Goal: Task Accomplishment & Management: Use online tool/utility

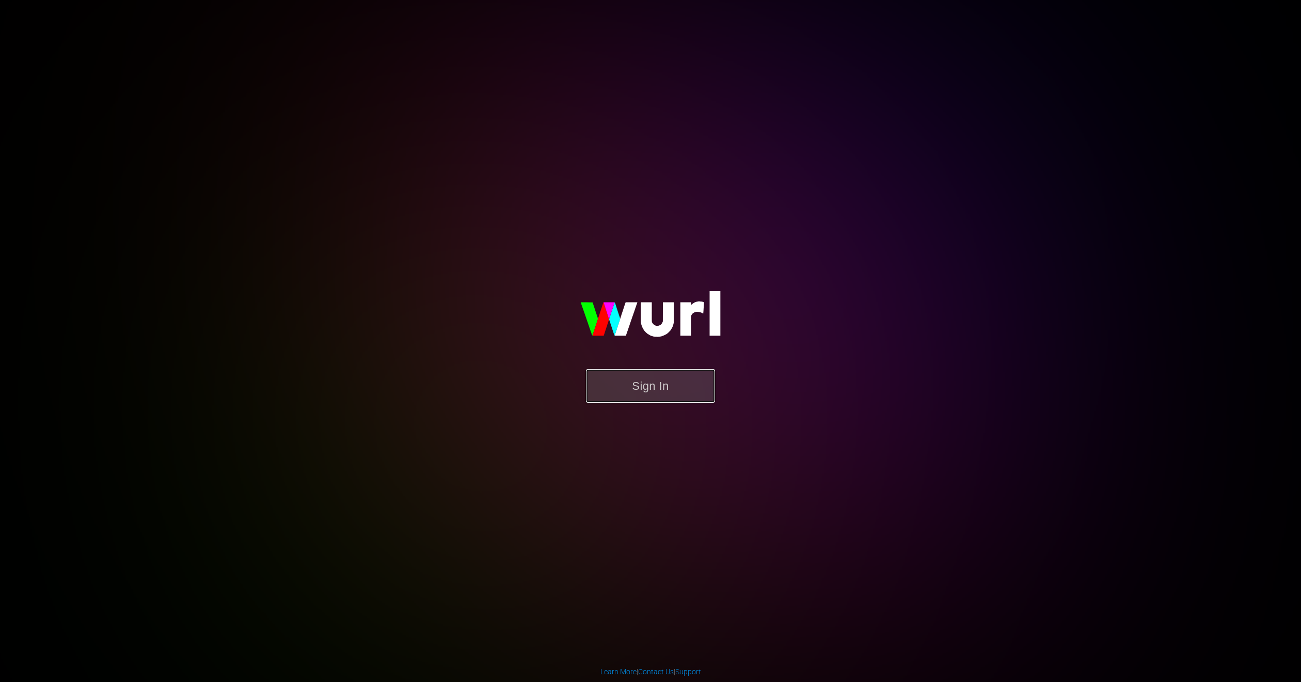
click at [661, 386] on button "Sign In" at bounding box center [650, 386] width 129 height 34
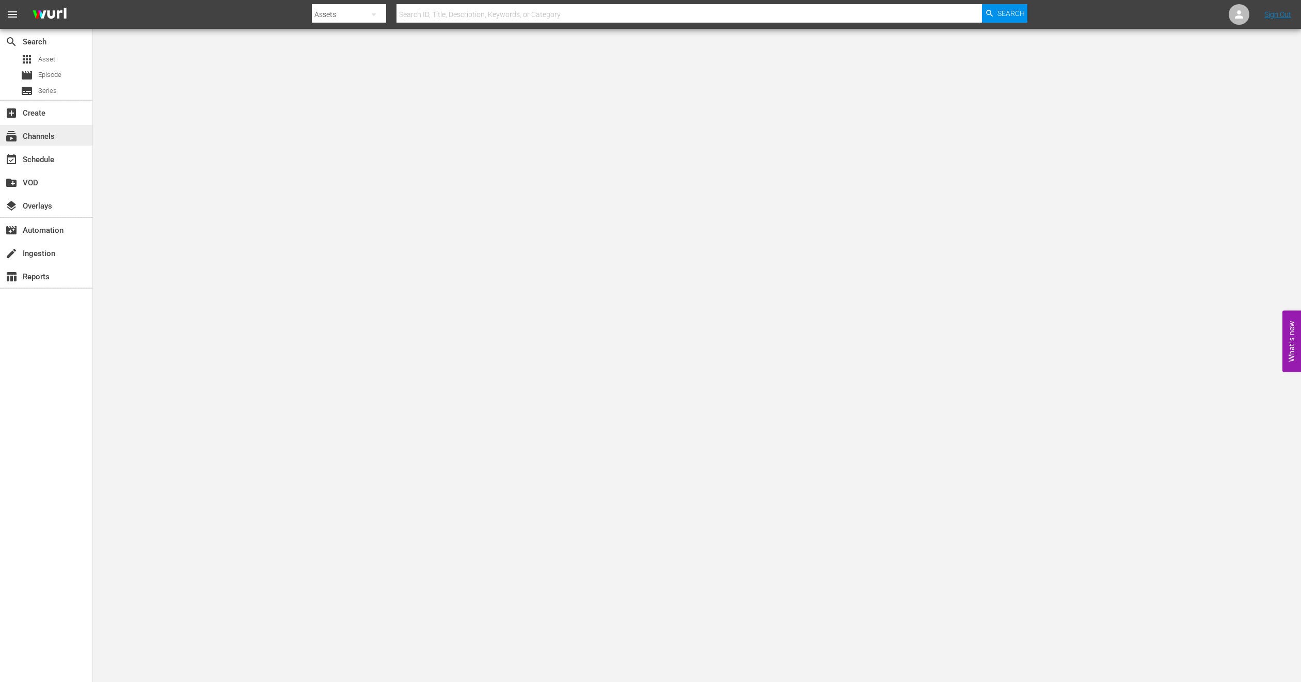
click at [51, 139] on div "subscriptions Channels" at bounding box center [29, 134] width 58 height 9
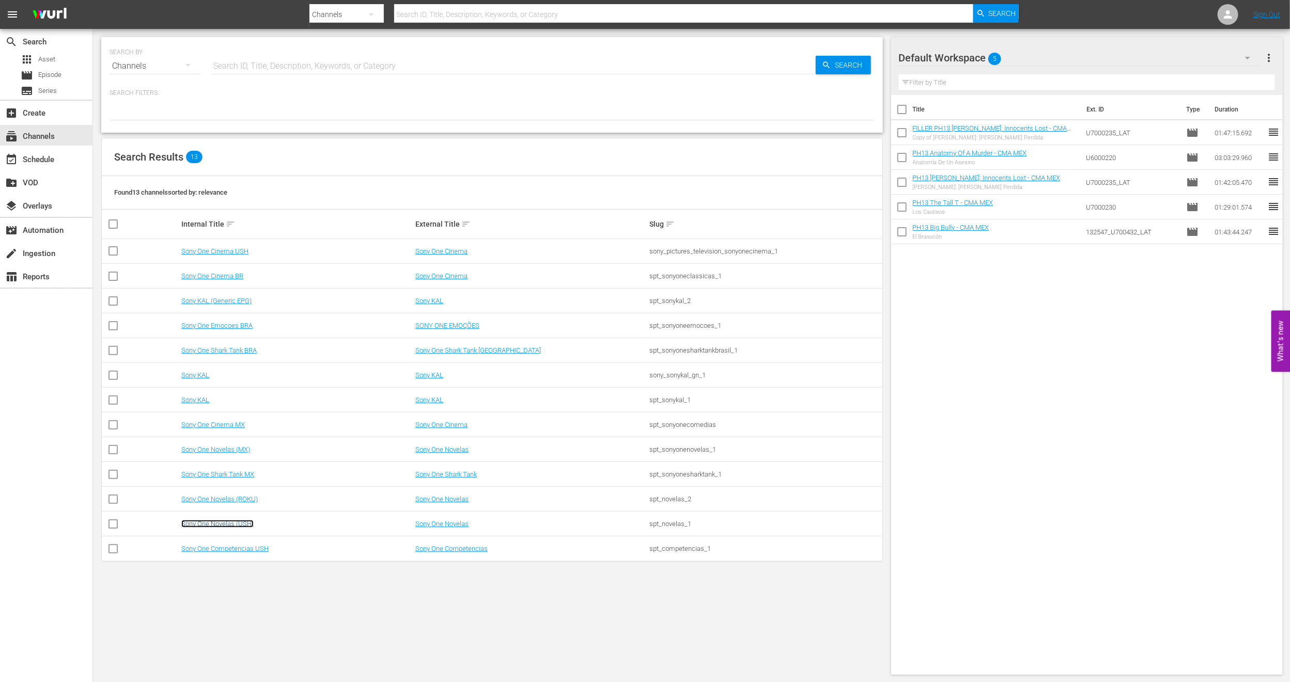
click at [224, 523] on link "Sony One Novelas (USH)" at bounding box center [217, 524] width 72 height 8
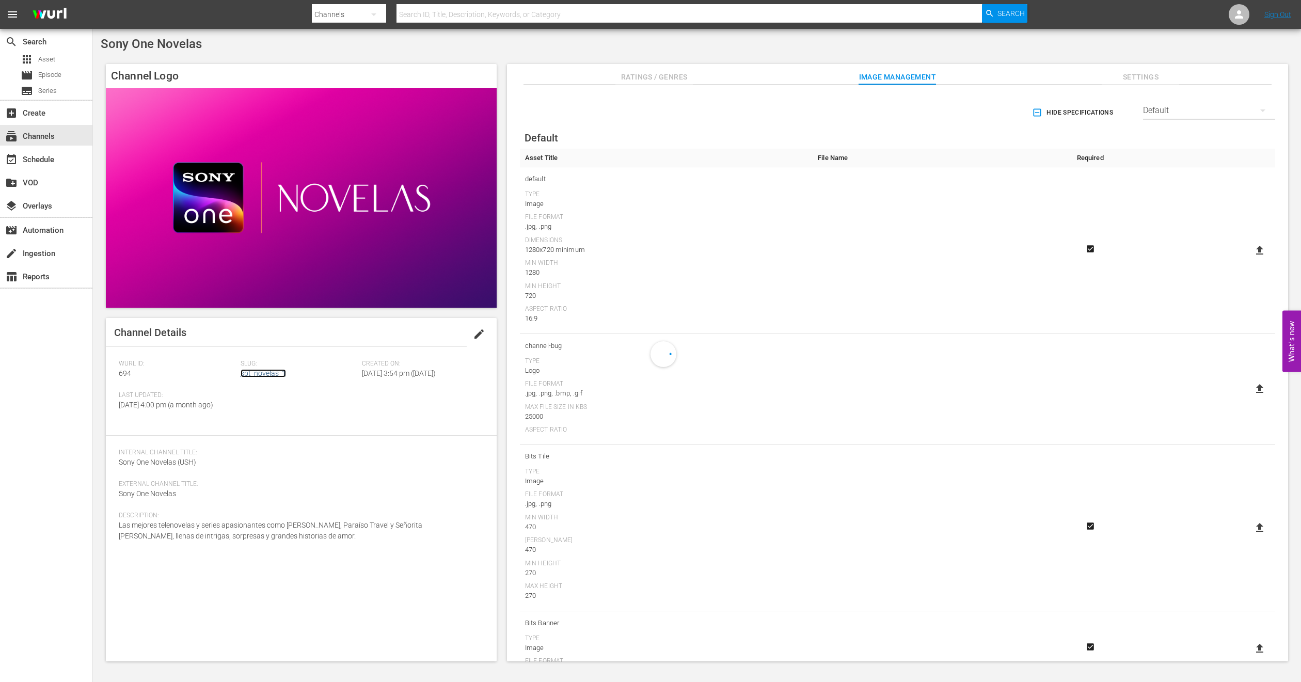
click at [250, 375] on link "spt_novelas_1" at bounding box center [263, 373] width 45 height 8
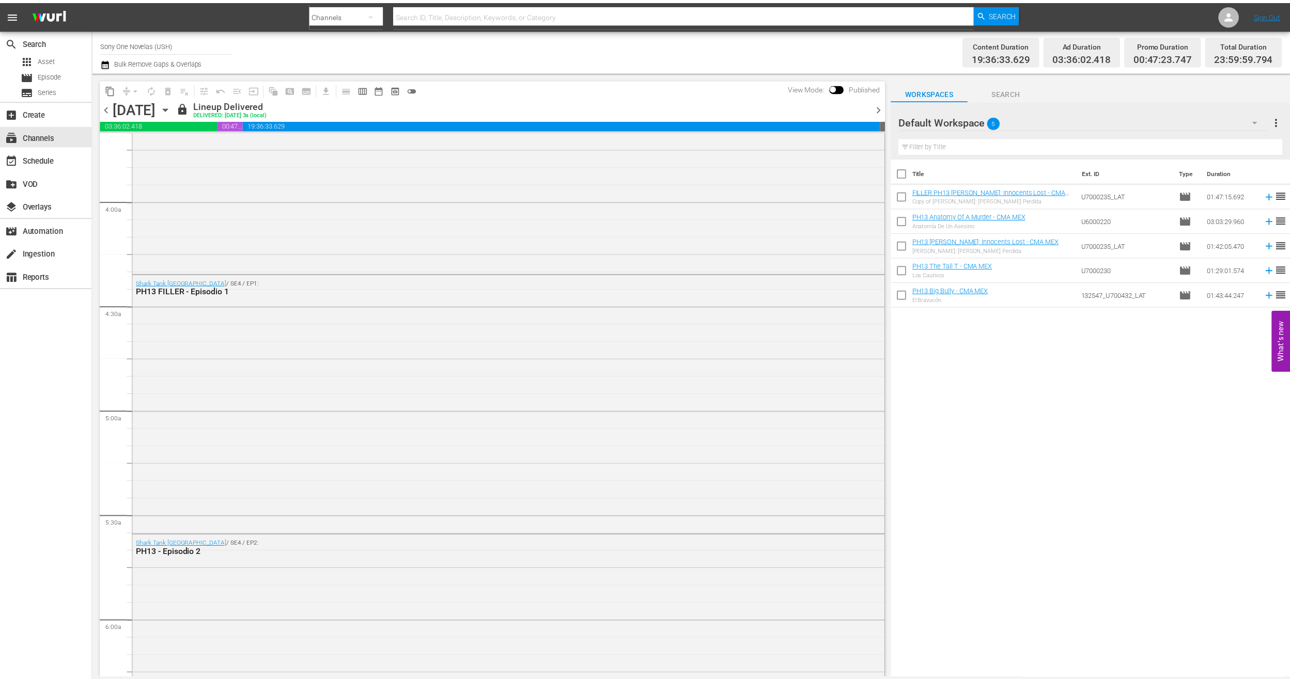
scroll to position [775, 0]
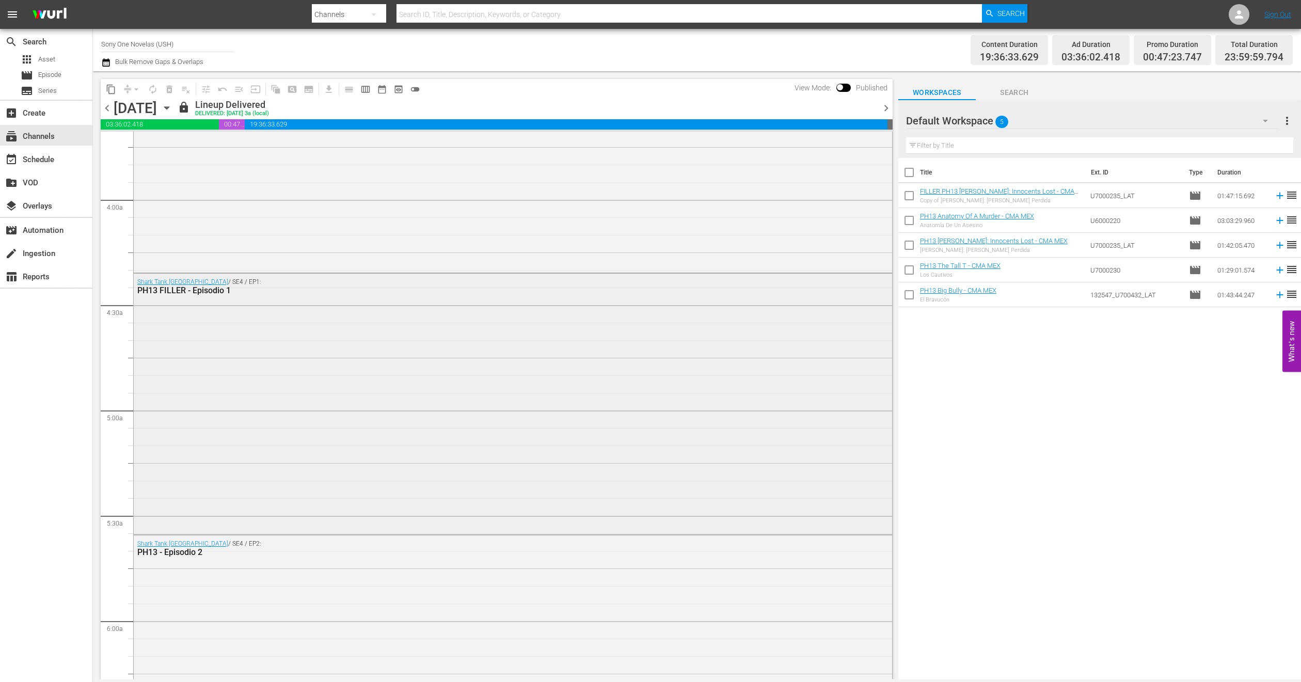
click at [271, 362] on div "Shark Tank México / SE4 / EP1: PH13 FILLER - Episodio 1" at bounding box center [513, 403] width 759 height 259
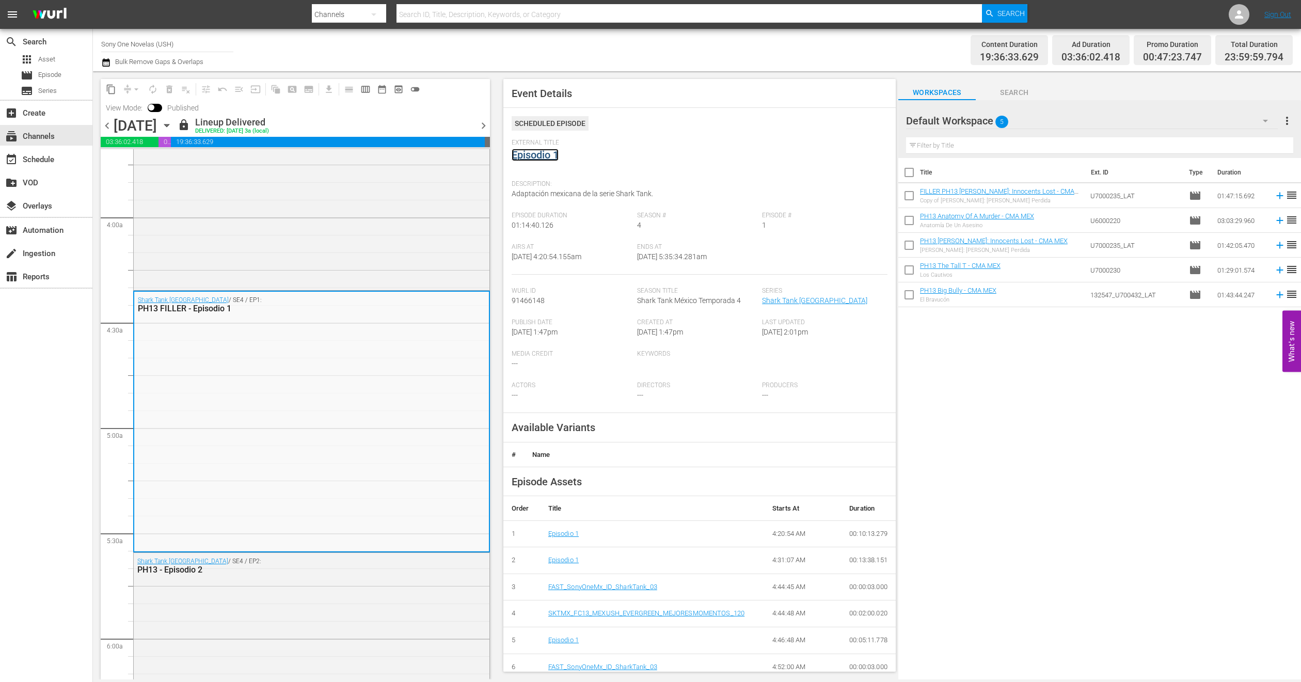
click at [537, 155] on link "Episodio 1" at bounding box center [535, 155] width 47 height 12
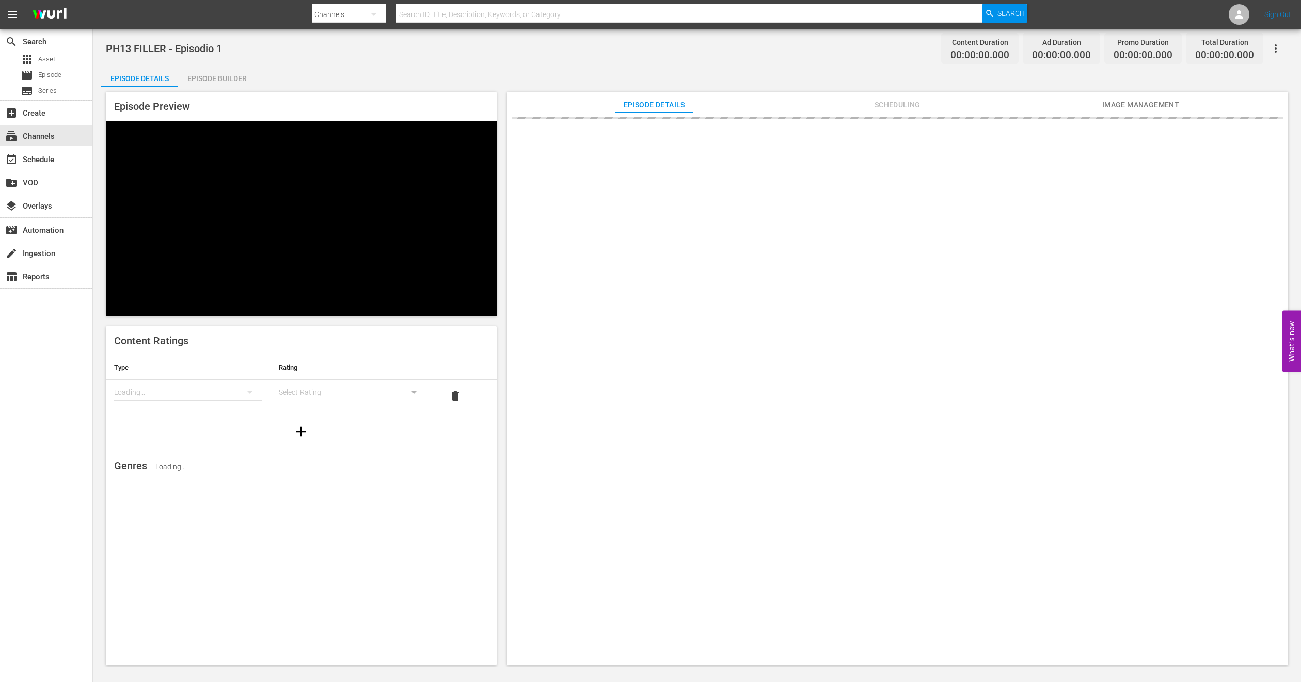
click at [216, 78] on div "Episode Builder" at bounding box center [216, 78] width 77 height 25
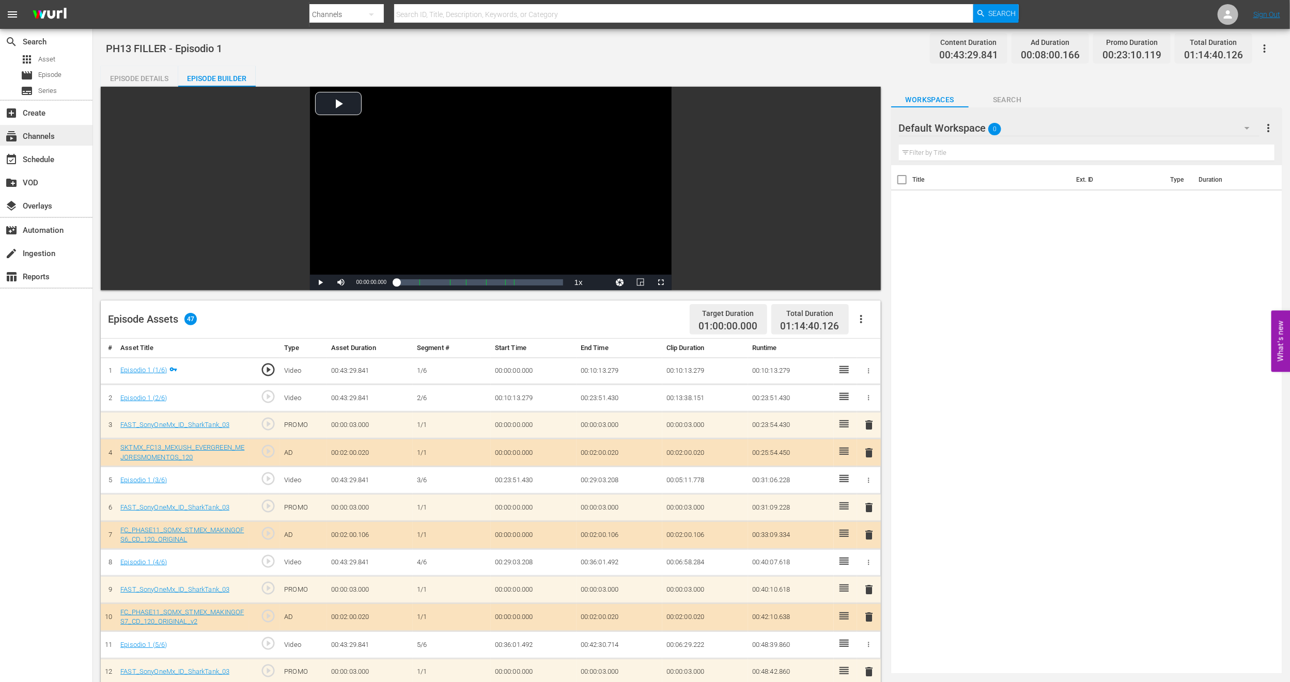
click at [64, 126] on div "subscriptions Channels" at bounding box center [46, 135] width 92 height 21
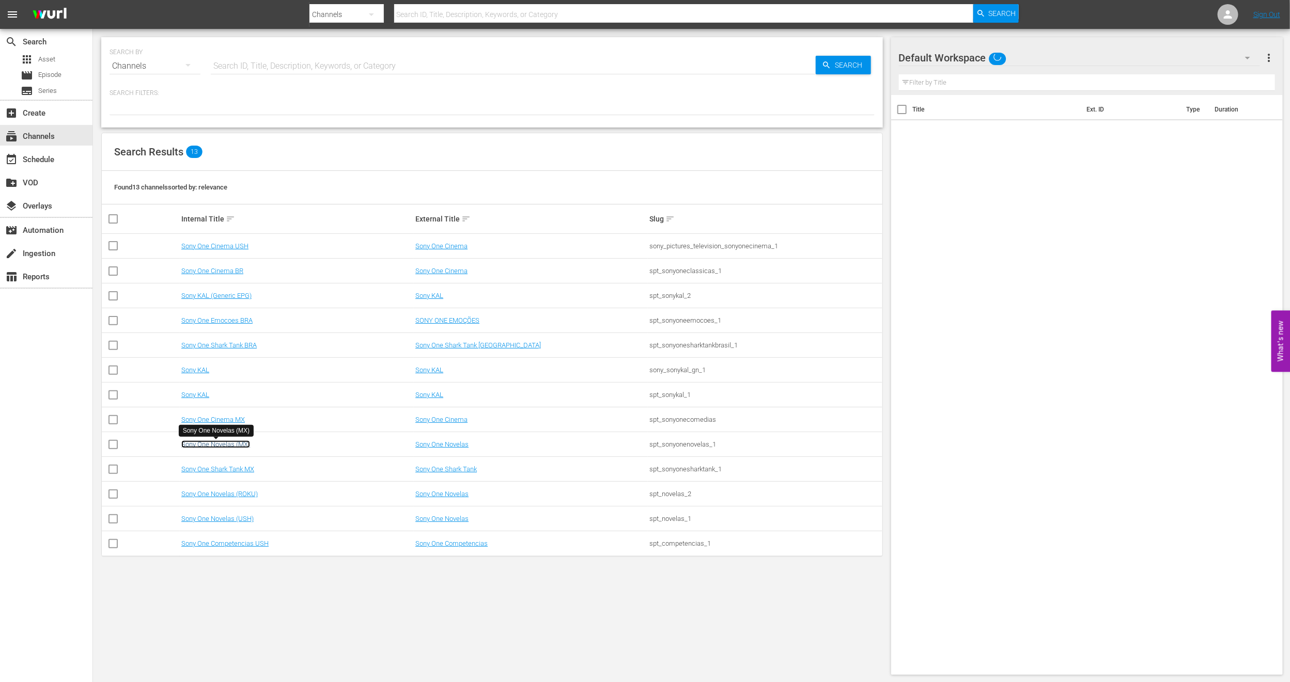
click at [228, 448] on link "Sony One Novelas (MX)" at bounding box center [215, 445] width 69 height 8
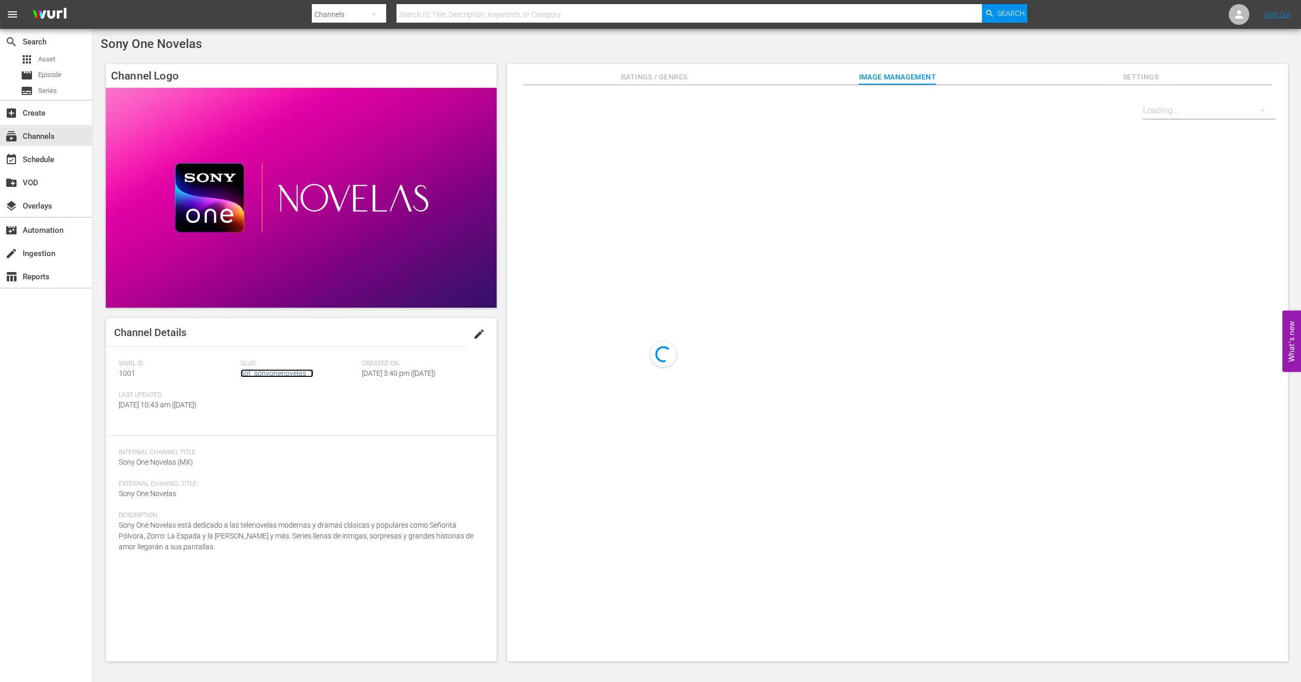
click at [290, 372] on link "spt_sonyonenovelas_1" at bounding box center [277, 373] width 73 height 8
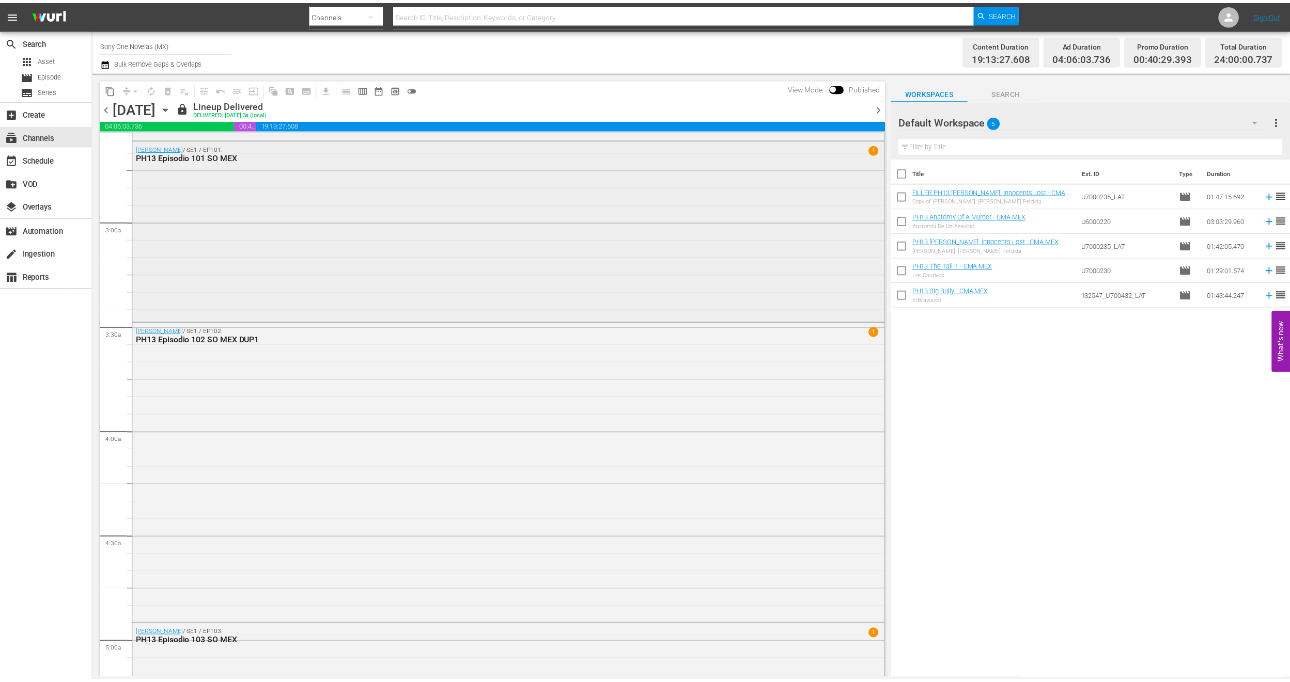
scroll to position [620, 0]
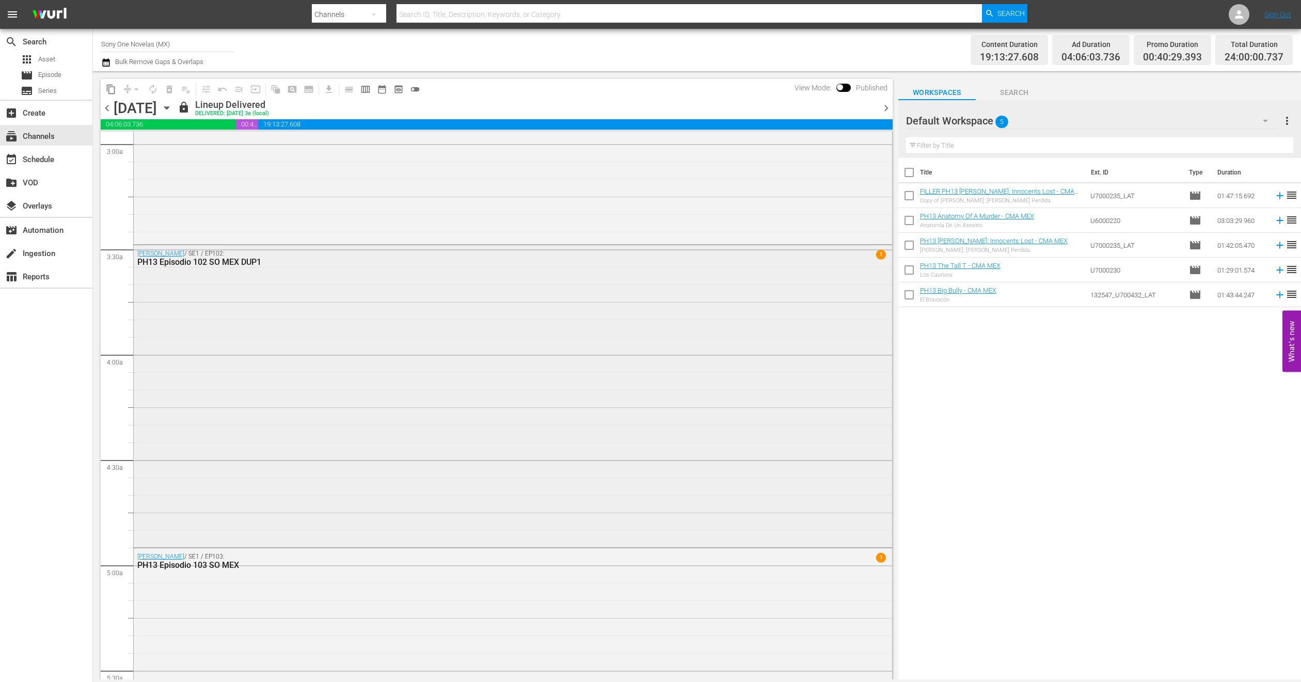
click at [183, 303] on div "Doña Bárbara / SE1 / EP102: PH13 Episodio 102 SO MEX DUP1 1" at bounding box center [513, 395] width 759 height 300
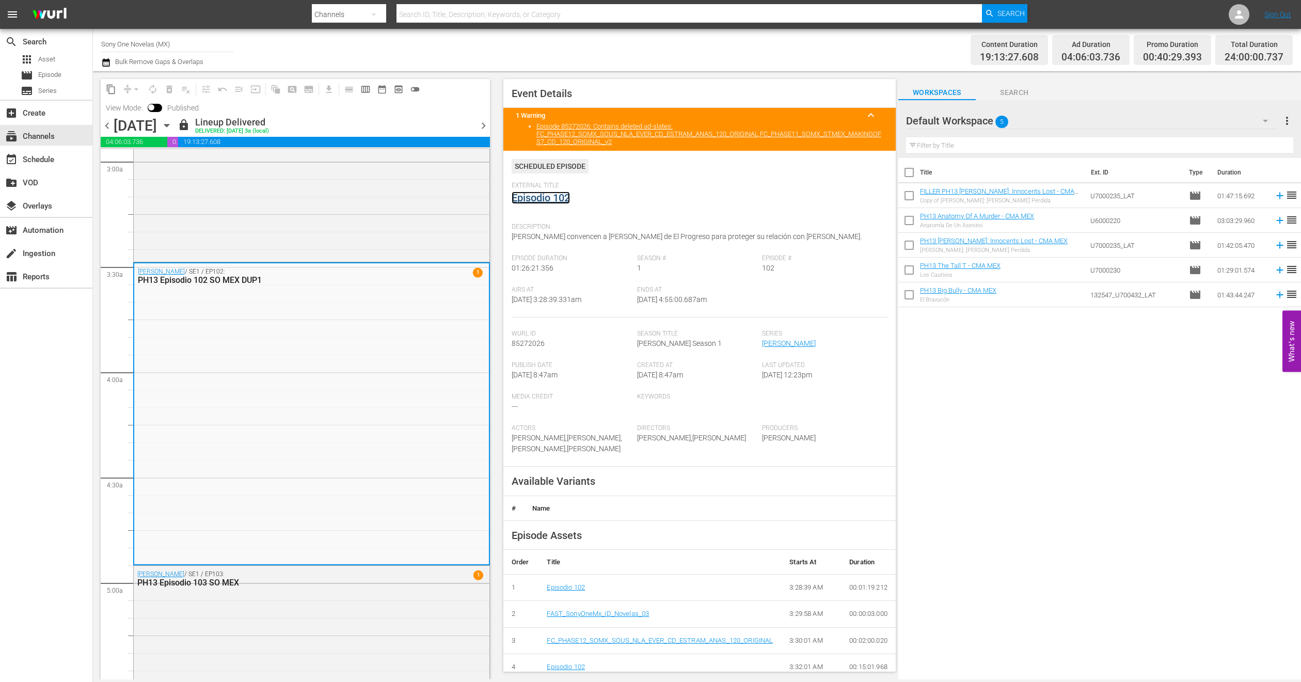
click at [560, 200] on link "Episodio 102" at bounding box center [541, 198] width 58 height 12
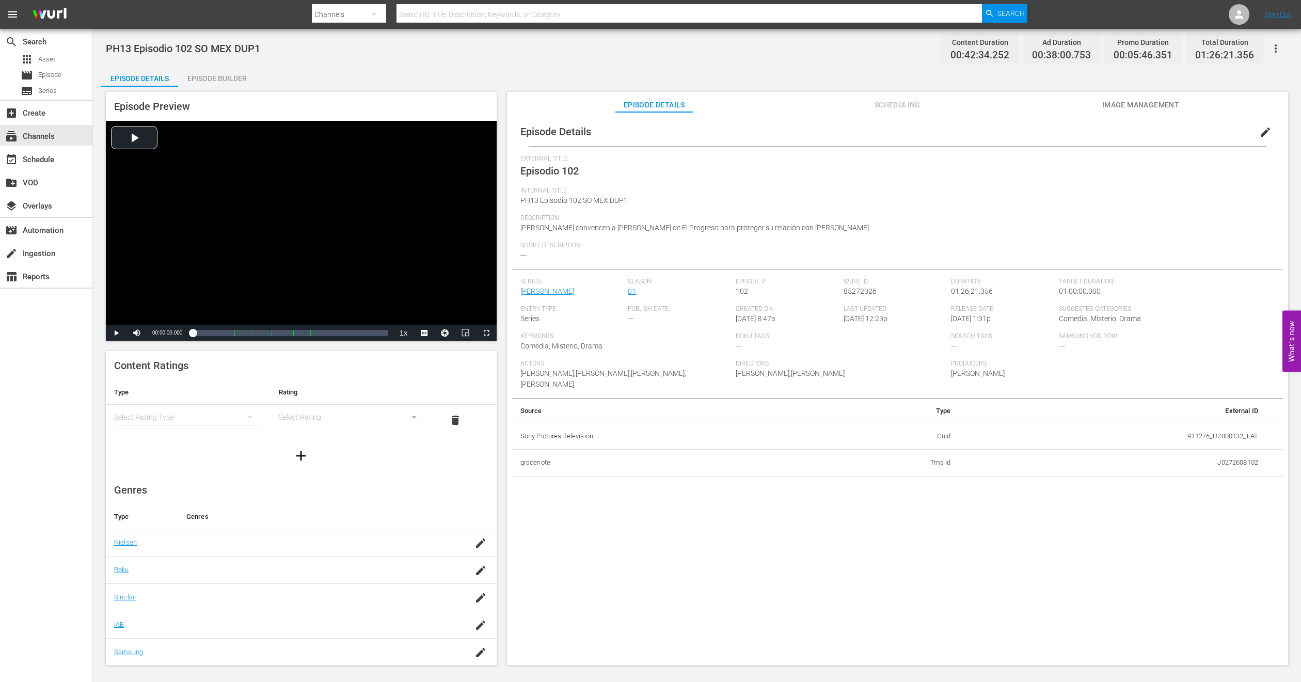
click at [225, 92] on div "Episode Preview Video Player is loading. Play Video Play Mute Current Time 00:0…" at bounding box center [301, 216] width 391 height 249
click at [225, 85] on div "Episode Builder" at bounding box center [216, 78] width 77 height 25
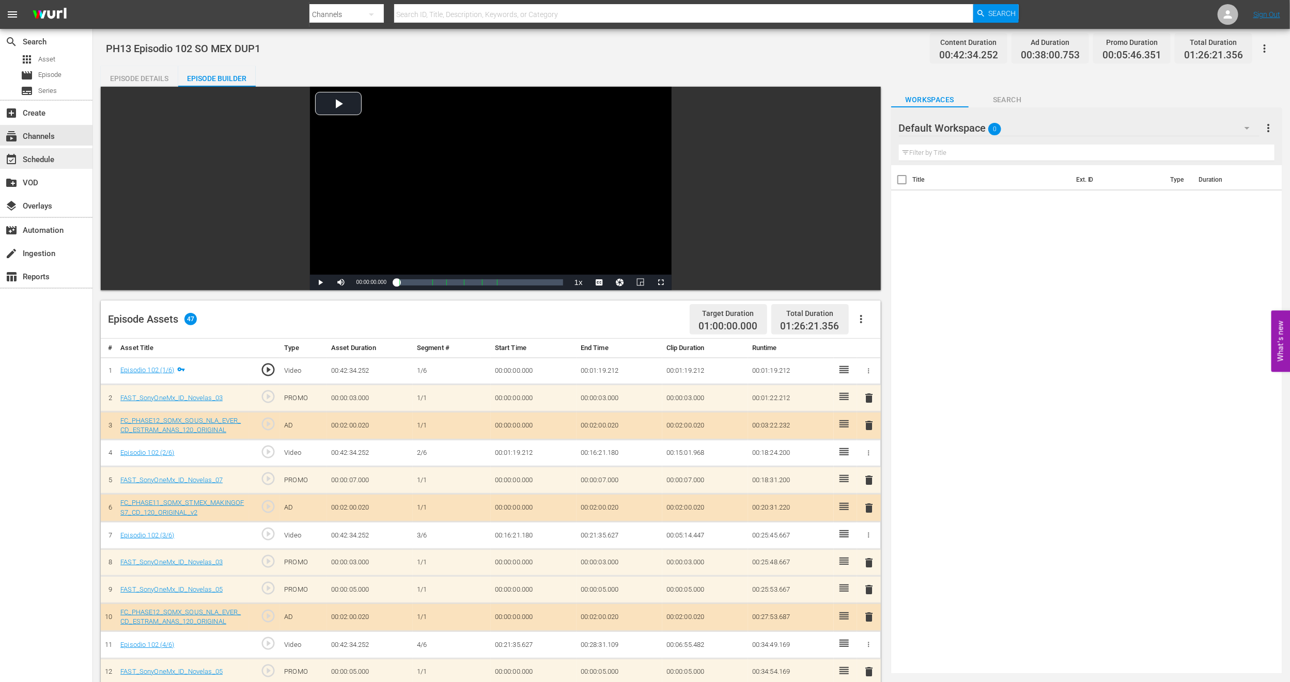
click at [51, 160] on div "event_available Schedule" at bounding box center [29, 157] width 58 height 9
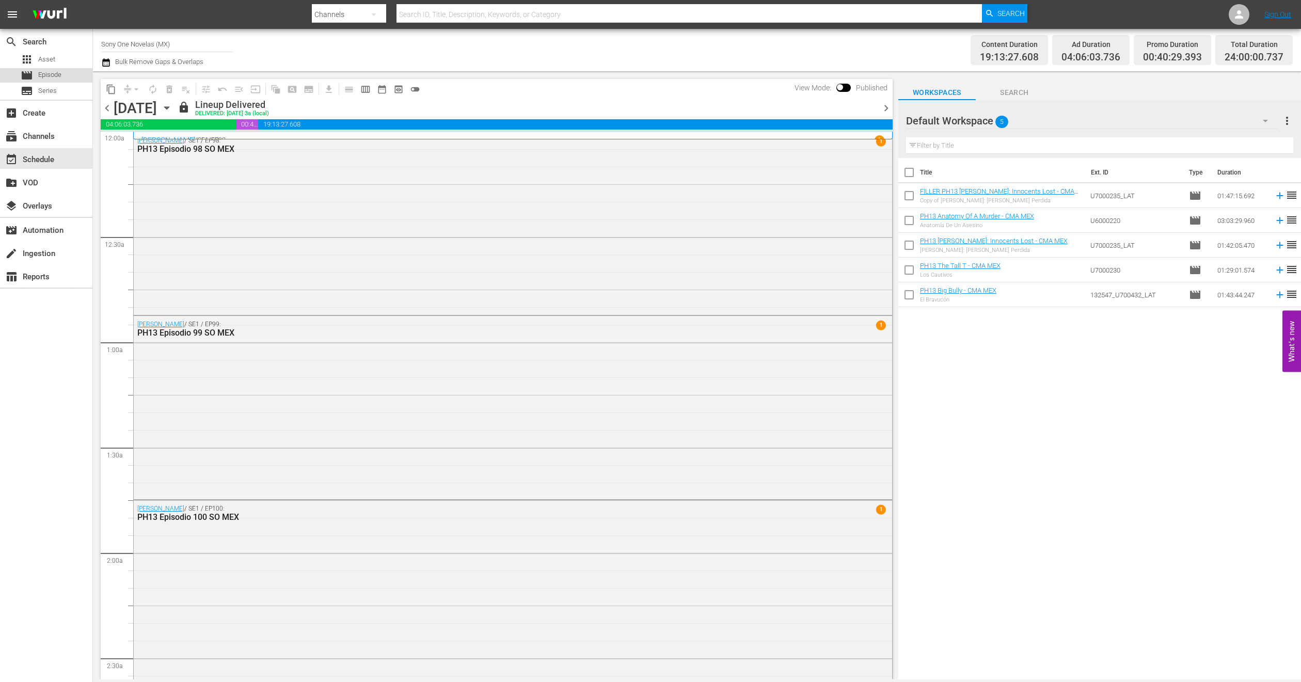
click at [40, 76] on span "Episode" at bounding box center [49, 75] width 23 height 10
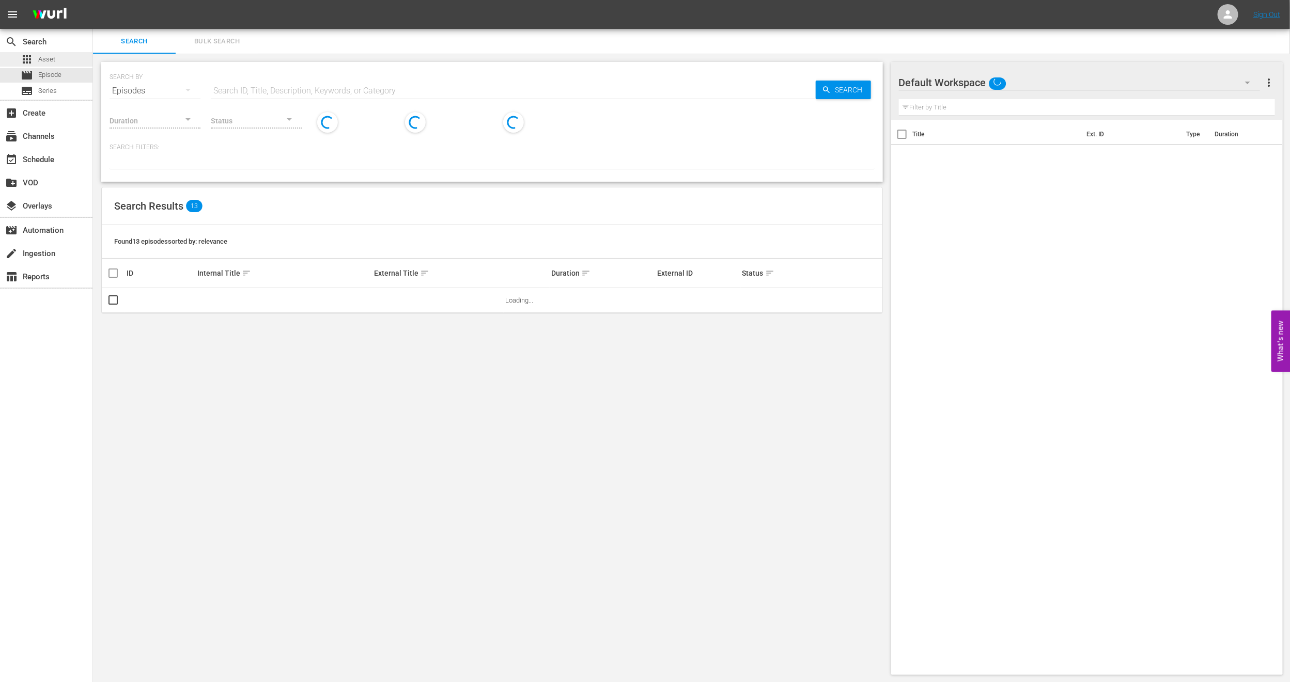
click at [48, 64] on span "Asset" at bounding box center [46, 59] width 17 height 10
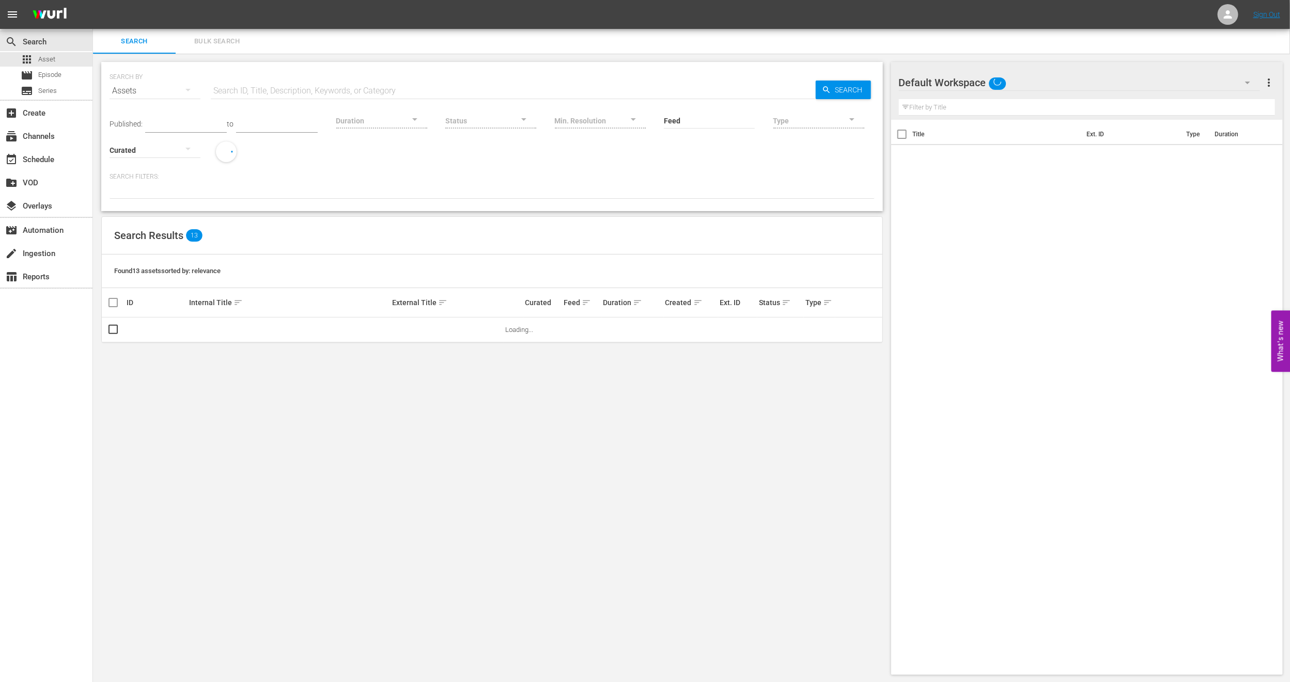
click at [1245, 84] on icon "button" at bounding box center [1247, 82] width 12 height 12
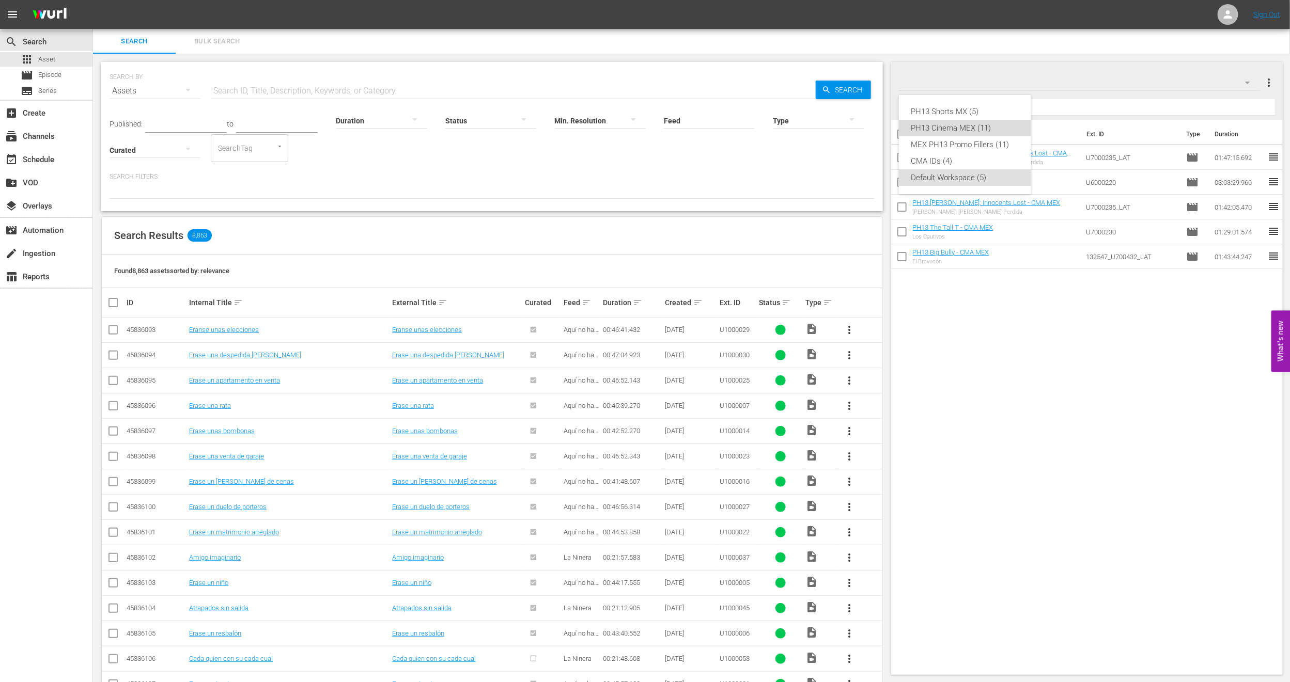
click at [964, 129] on div "PH13 Cinema MEX (11)" at bounding box center [964, 128] width 107 height 17
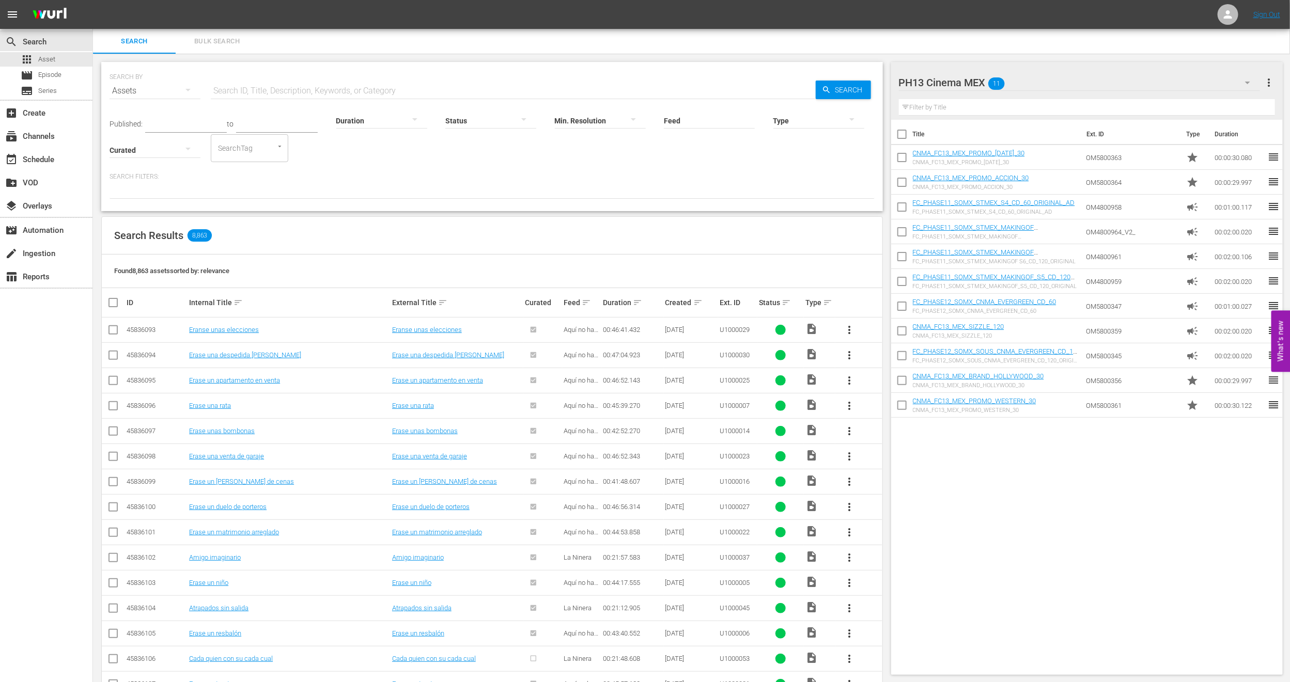
click at [1270, 82] on span "more_vert" at bounding box center [1268, 82] width 12 height 12
click at [1212, 104] on div "Clear All Workspace Items" at bounding box center [1201, 102] width 121 height 19
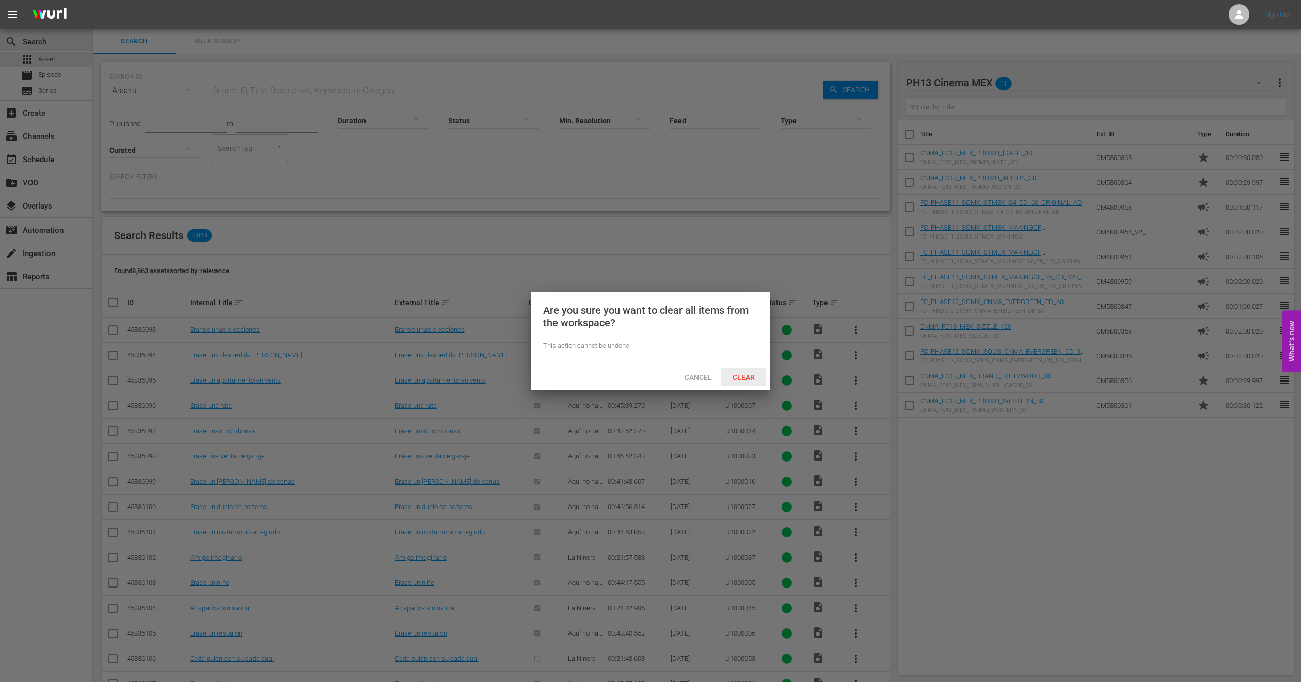
click at [736, 388] on div "Cancel Clear" at bounding box center [651, 377] width 240 height 27
click at [747, 373] on span "Clear" at bounding box center [744, 377] width 39 height 8
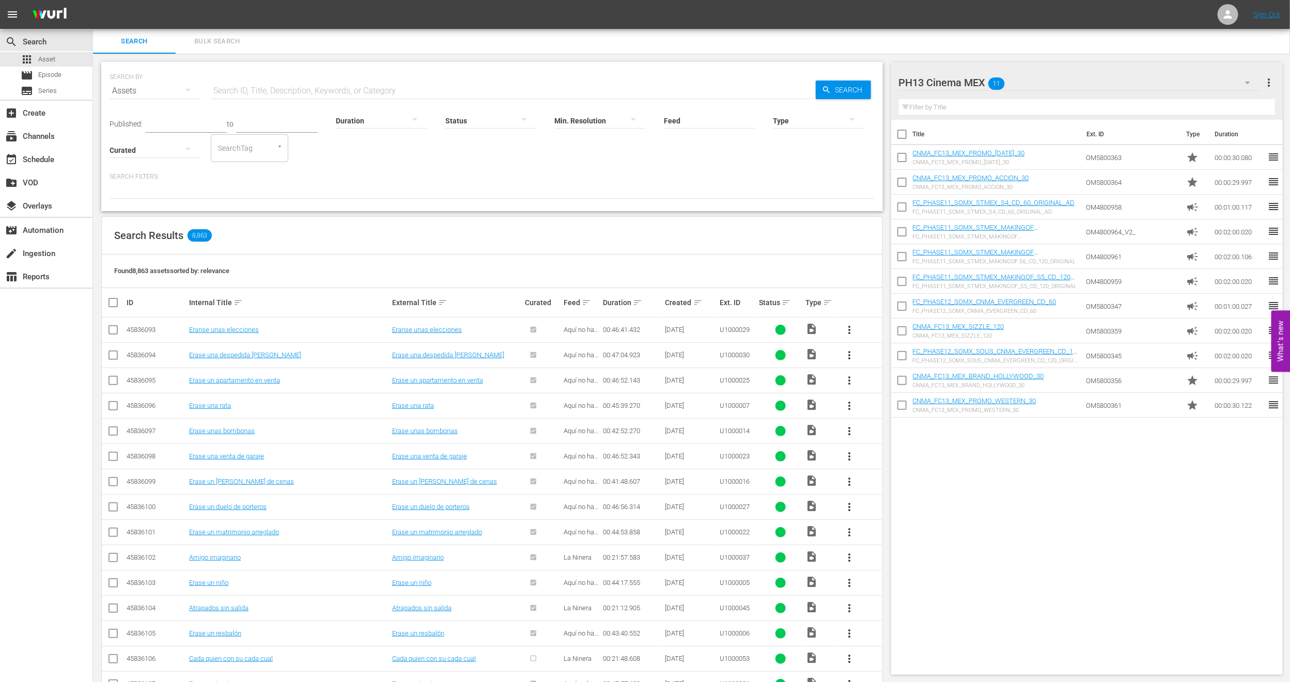
click at [924, 83] on div at bounding box center [955, 83] width 112 height 26
type input "PH14 Cinema MEX"
click at [1045, 101] on input "text" at bounding box center [1087, 107] width 376 height 17
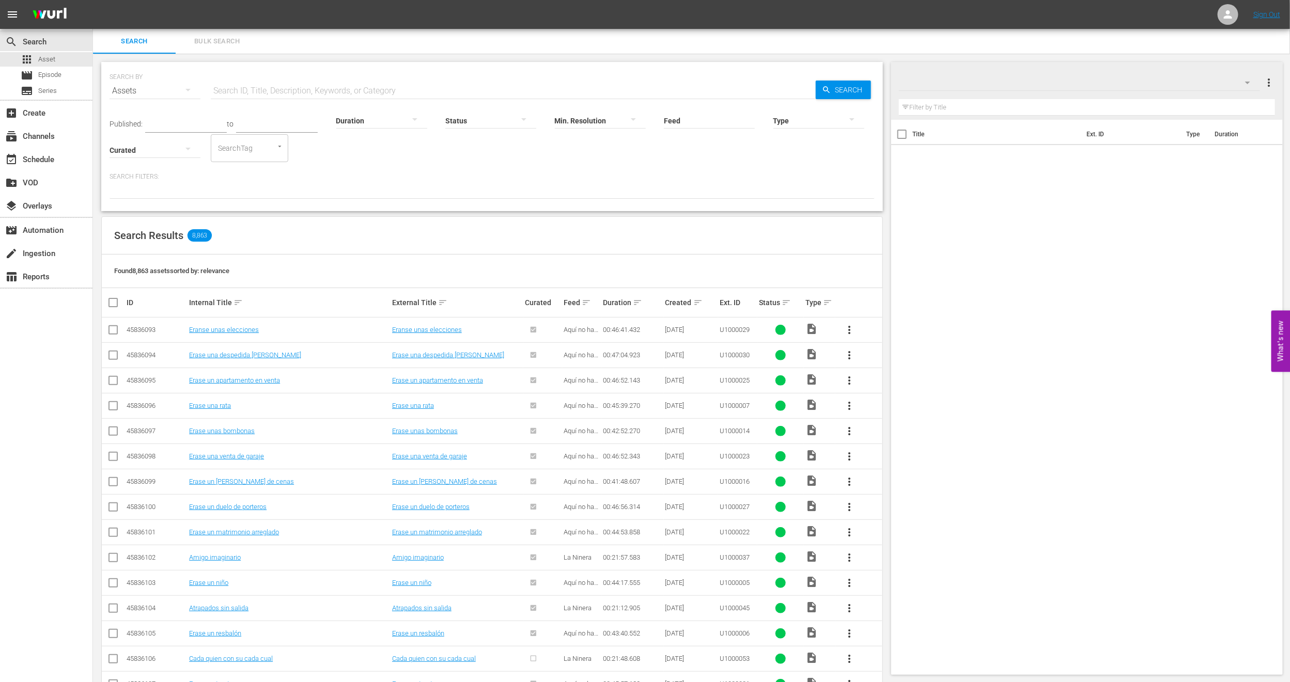
click at [1132, 91] on div at bounding box center [1080, 82] width 362 height 29
click at [967, 129] on div "PH14 Cinema MEX (0)" at bounding box center [964, 128] width 107 height 17
click at [58, 55] on div "apps Asset" at bounding box center [46, 59] width 92 height 14
click at [219, 33] on button "Bulk Search" at bounding box center [217, 41] width 83 height 25
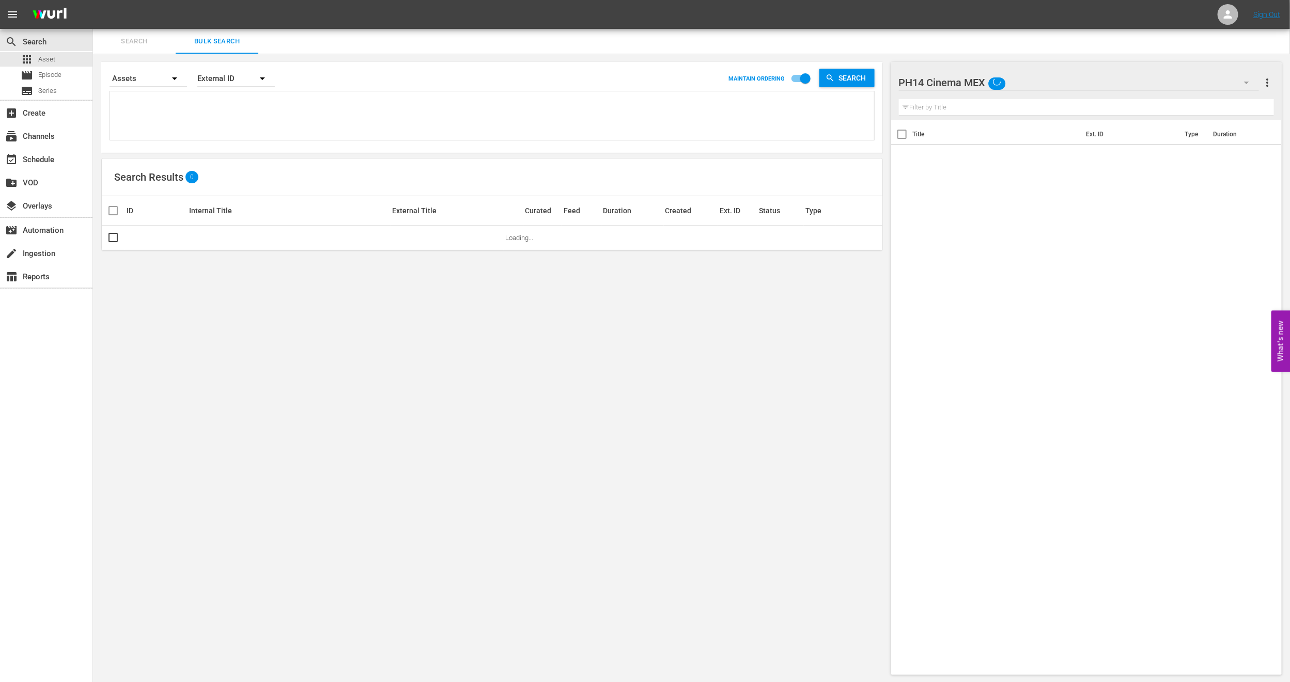
click at [186, 129] on textarea at bounding box center [493, 117] width 761 height 47
paste textarea "OM5800359 OM5800347 OM5800345"
type textarea "OM5800359 OM5800347 OM5800345"
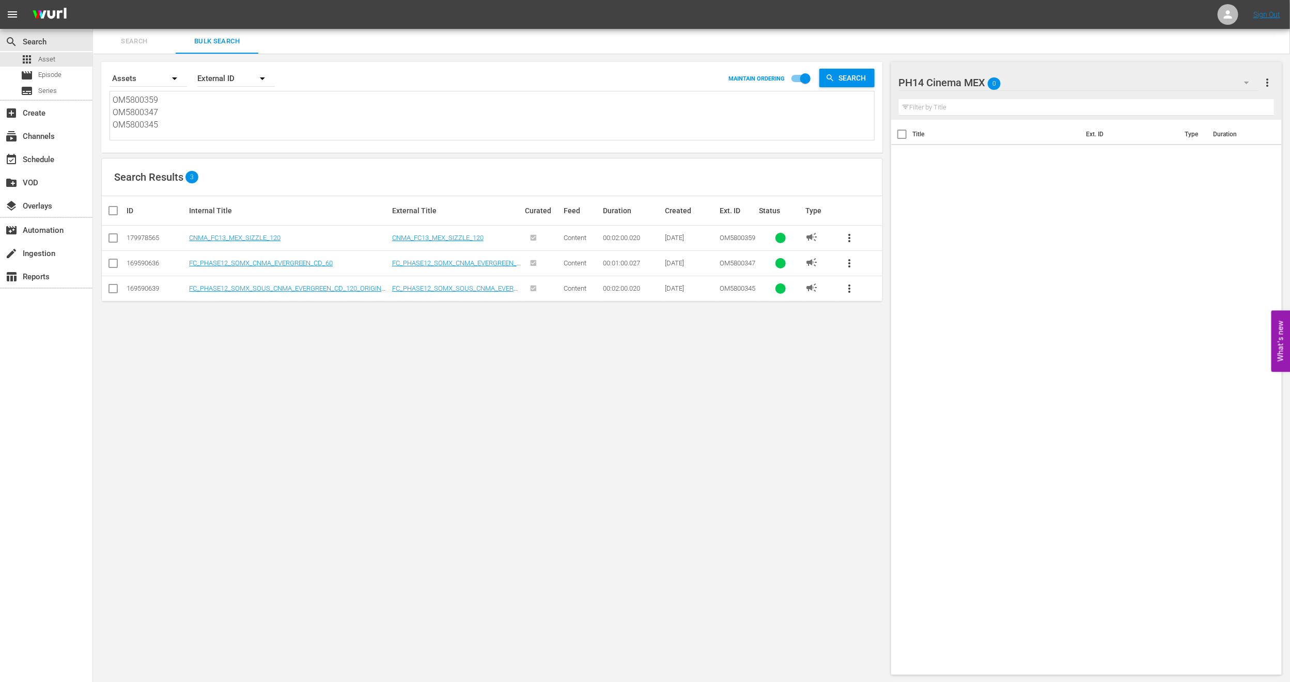
type textarea "OM5800359 OM5800347 OM5800345"
drag, startPoint x: 181, startPoint y: 128, endPoint x: 46, endPoint y: 76, distance: 144.3
click at [93, 0] on div "search Search apps Asset movie Episode subtitles Series add_box Create subscrip…" at bounding box center [691, 0] width 1197 height 0
paste textarea "4800961 OM4800959 OM4800964_v2 OM4800958"
type textarea "OM4800961 OM4800959 OM4800964_v2 OM4800958"
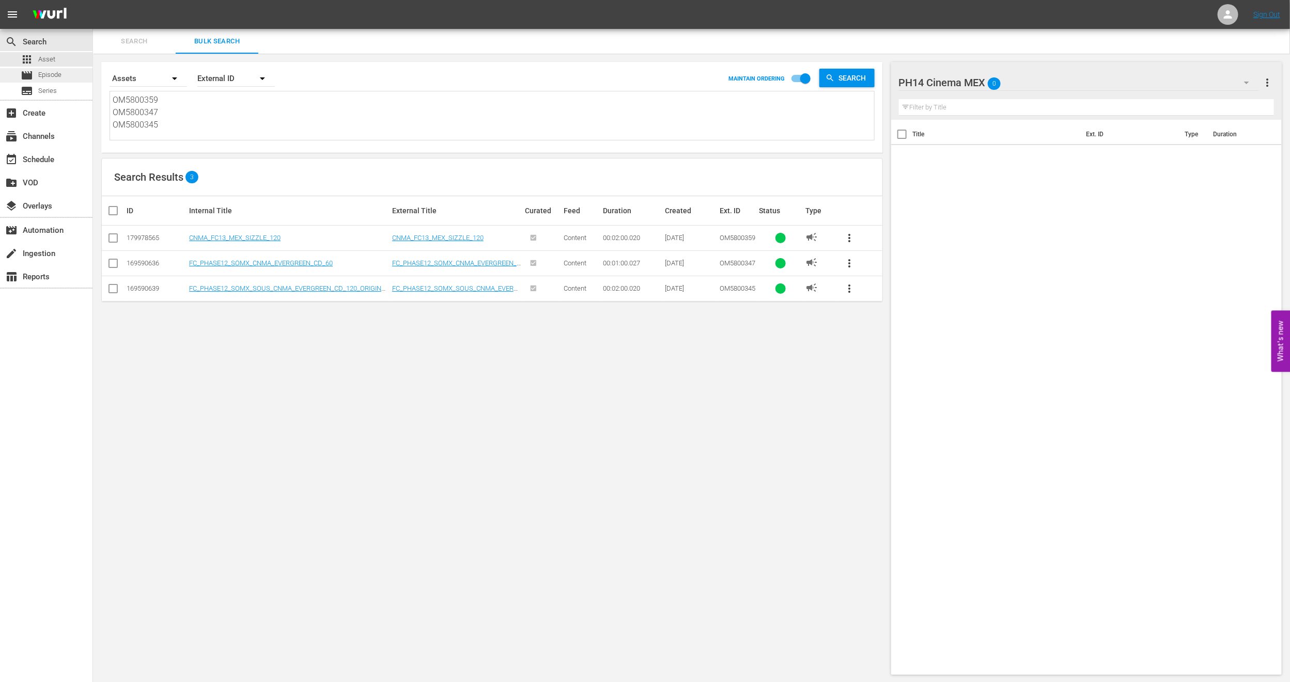
type textarea "OM4800961 OM4800959 OM4800964_v2 OM4800958"
click at [176, 129] on textarea "OM4800961 OM4800959 OM4800964_v2 OM4800958" at bounding box center [493, 116] width 761 height 47
type textarea "OM4800961 OM4800959 OM4800964_v2 OM480095"
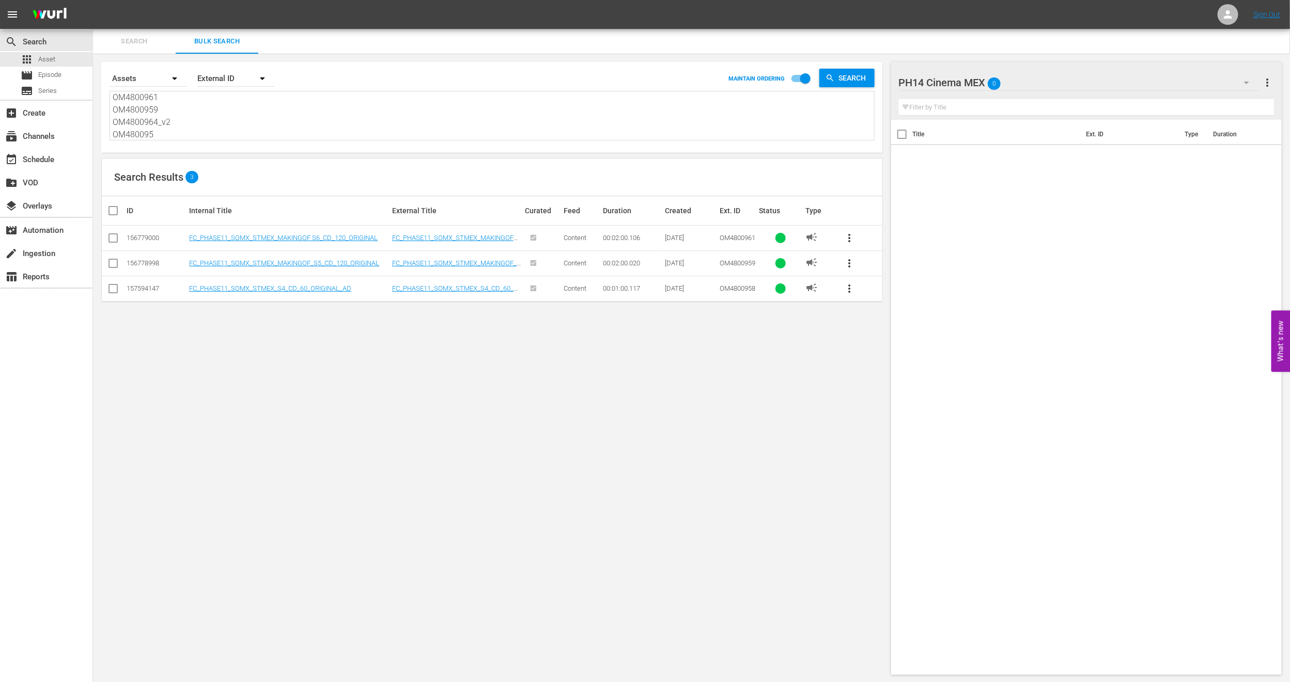
type textarea "OM4800961 OM4800959 OM4800964_v2 OM48009"
type textarea "OM4800961 OM4800959 OM4800964_v2 OM4800"
type textarea "OM4800961 OM4800959 OM4800964_v2 OM480"
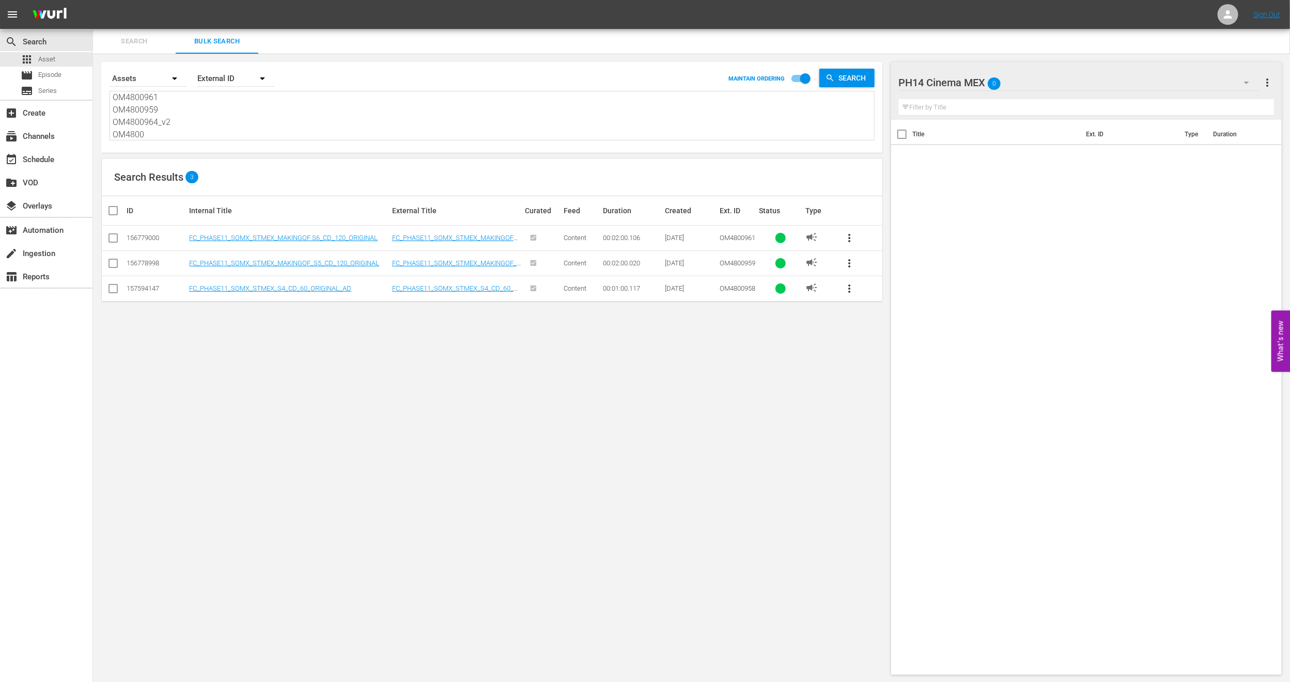
type textarea "OM4800961 OM4800959 OM4800964_v2 OM480"
type textarea "OM4800961 OM4800959 OM4800964_v2 OM48"
type textarea "OM4800961 OM4800959 OM4800964_v2 OM4"
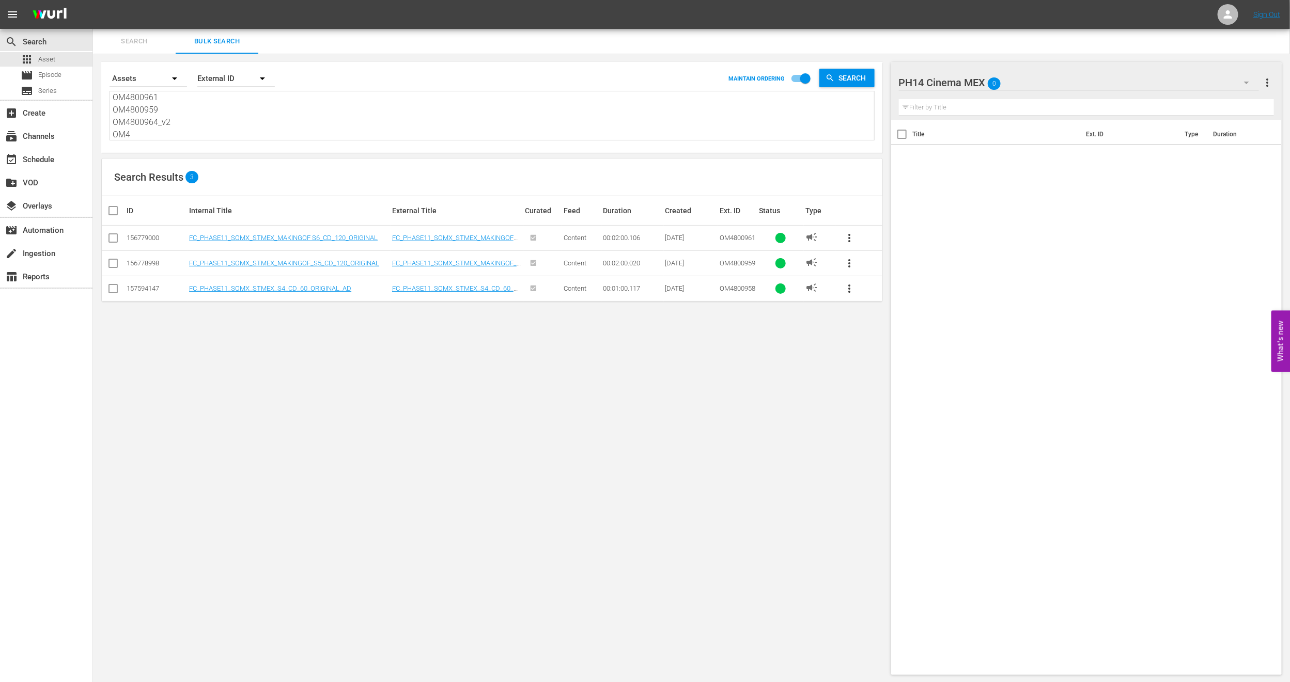
type textarea "OM4800961 OM4800959 OM4800964_v2 OM"
type textarea "OM4800961 OM4800959 OM4800964_v2 O"
type textarea "OM4800961 OM4800959 OM4800964_v2"
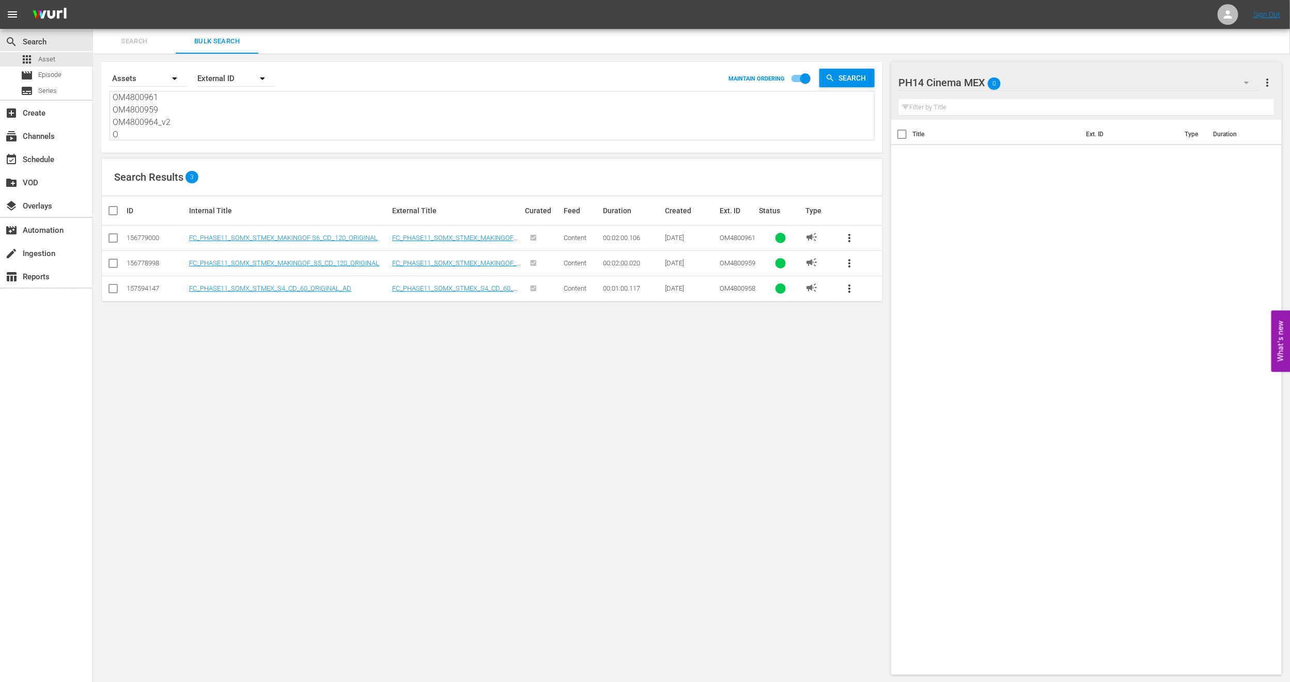
type textarea "OM4800961 OM4800959 OM4800964_v2"
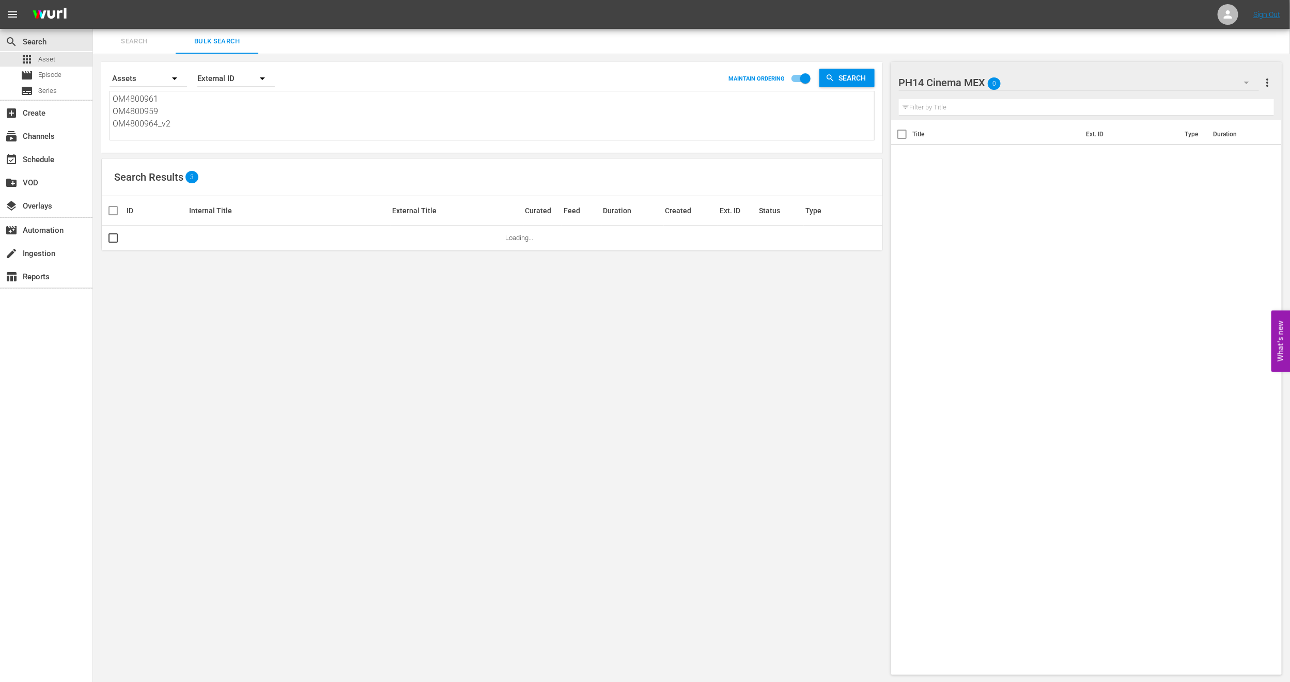
scroll to position [0, 0]
drag, startPoint x: 170, startPoint y: 104, endPoint x: 70, endPoint y: 95, distance: 101.2
click at [93, 0] on div "search Search apps Asset movie Episode subtitles Series add_box Create subscrip…" at bounding box center [691, 0] width 1197 height 0
type textarea "OM4800964_v2"
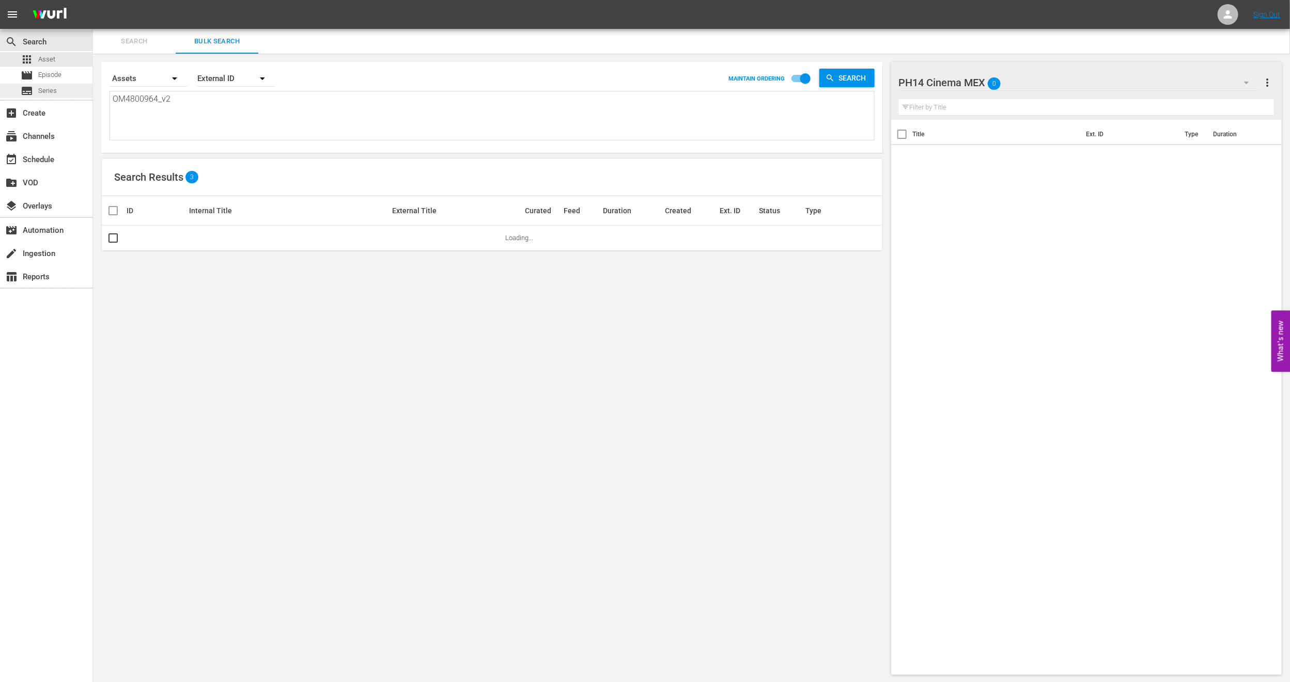
type textarea "OM4800964_v2"
drag, startPoint x: 183, startPoint y: 100, endPoint x: 56, endPoint y: 90, distance: 127.9
click at [93, 0] on div "search Search apps Asset movie Episode subtitles Series add_box Create subscrip…" at bounding box center [691, 0] width 1197 height 0
type textarea "OM4800964_v2"
click at [135, 36] on span "Search" at bounding box center [134, 42] width 70 height 12
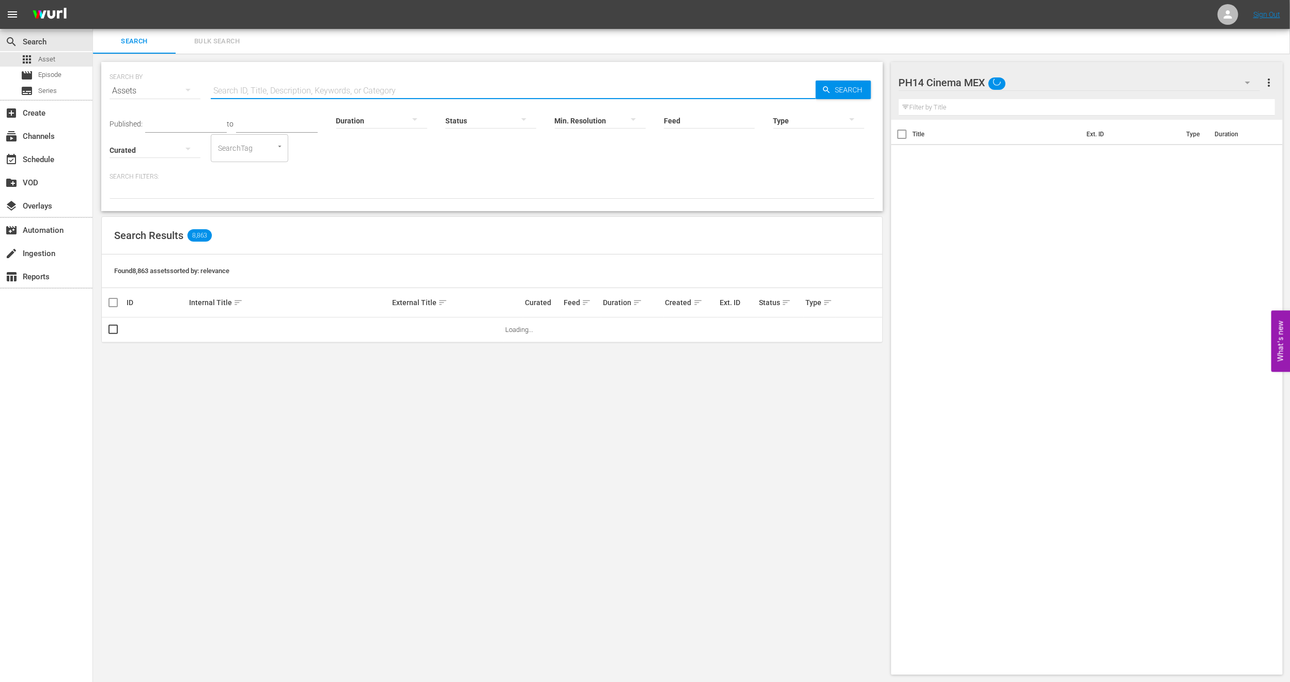
click at [240, 90] on input "text" at bounding box center [513, 90] width 605 height 25
paste input "OM4800964_v2"
type input "OM4800964_v2"
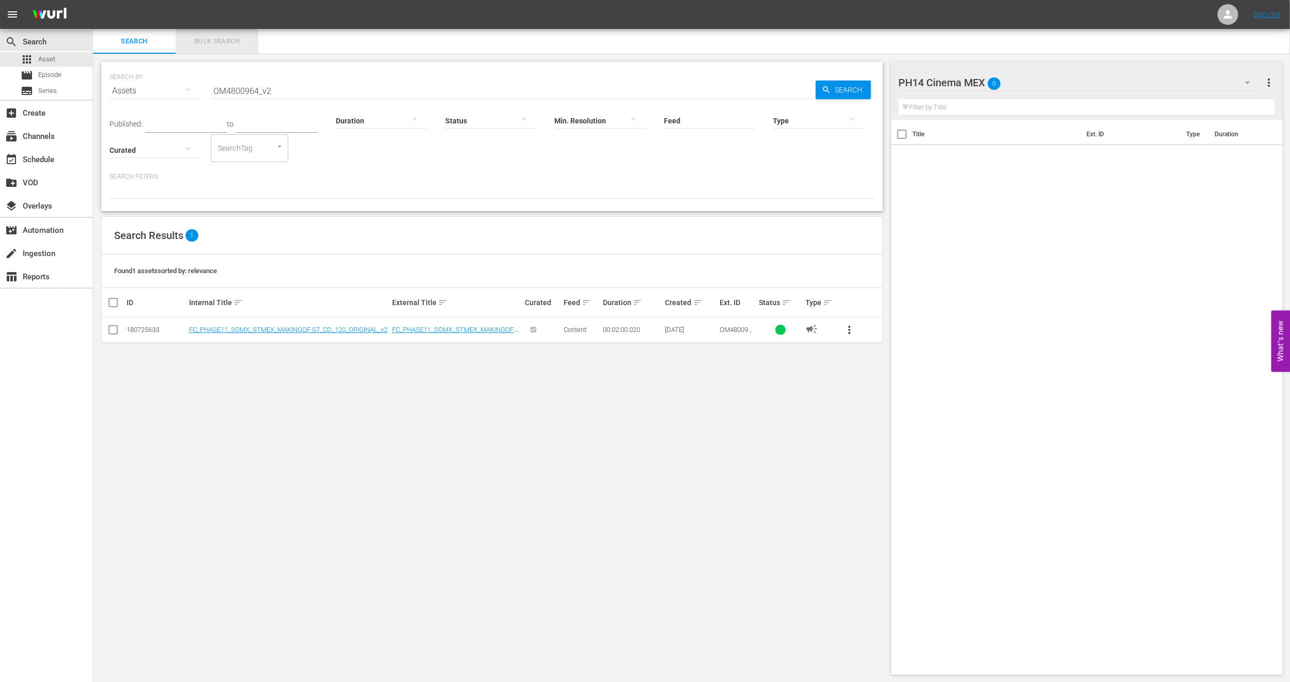
click at [225, 41] on span "Bulk Search" at bounding box center [217, 42] width 70 height 12
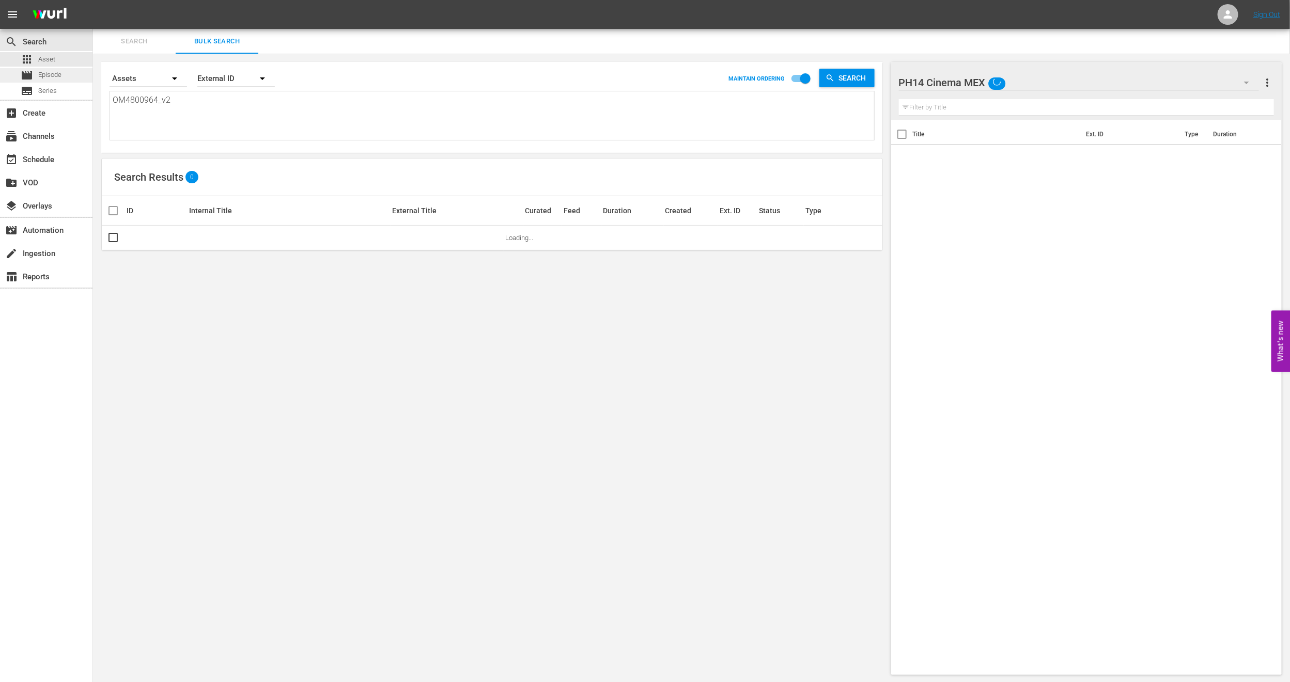
drag, startPoint x: 257, startPoint y: 123, endPoint x: 19, endPoint y: 82, distance: 242.1
click at [93, 0] on div "search Search apps Asset movie Episode subtitles Series add_box Create subscrip…" at bounding box center [691, 0] width 1197 height 0
paste textarea "5800356 OM5800361 OM5800364 OM5800362 OM5800367 OM5800366 OM5800365"
type textarea "OM5800356 OM5800361 OM5800364 OM5800362 OM5800367 OM5800366 OM5800365"
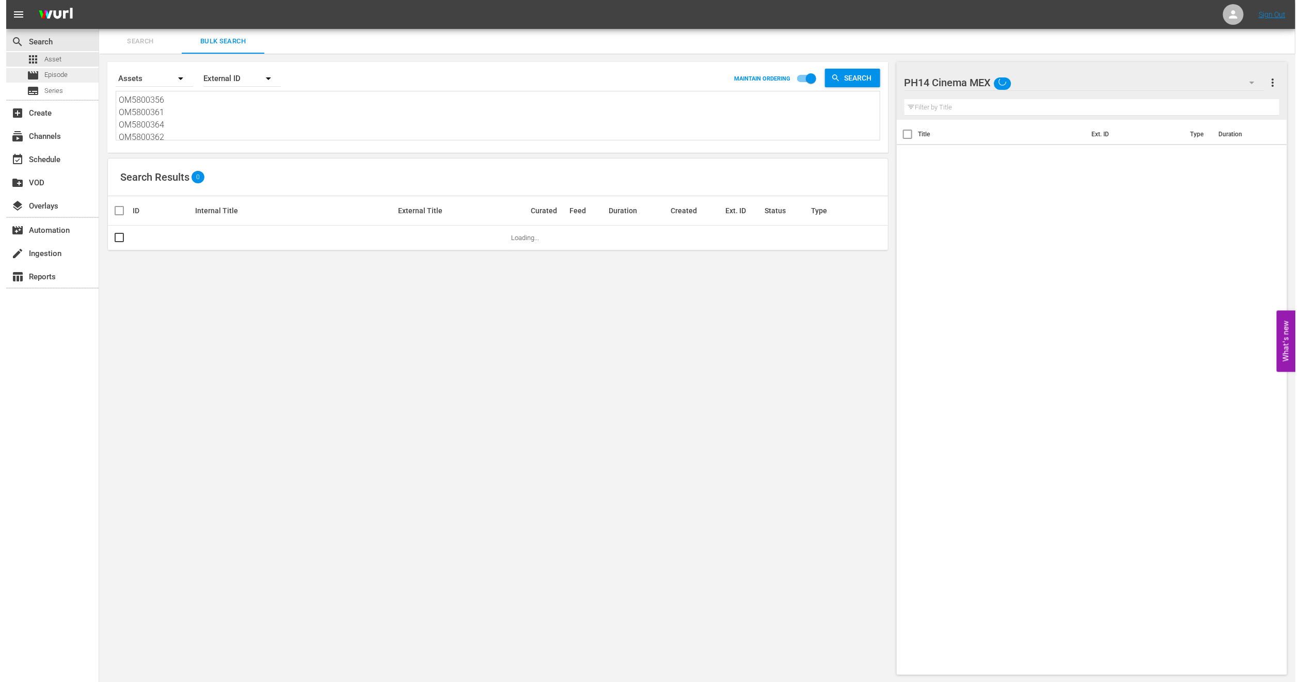
scroll to position [2, 0]
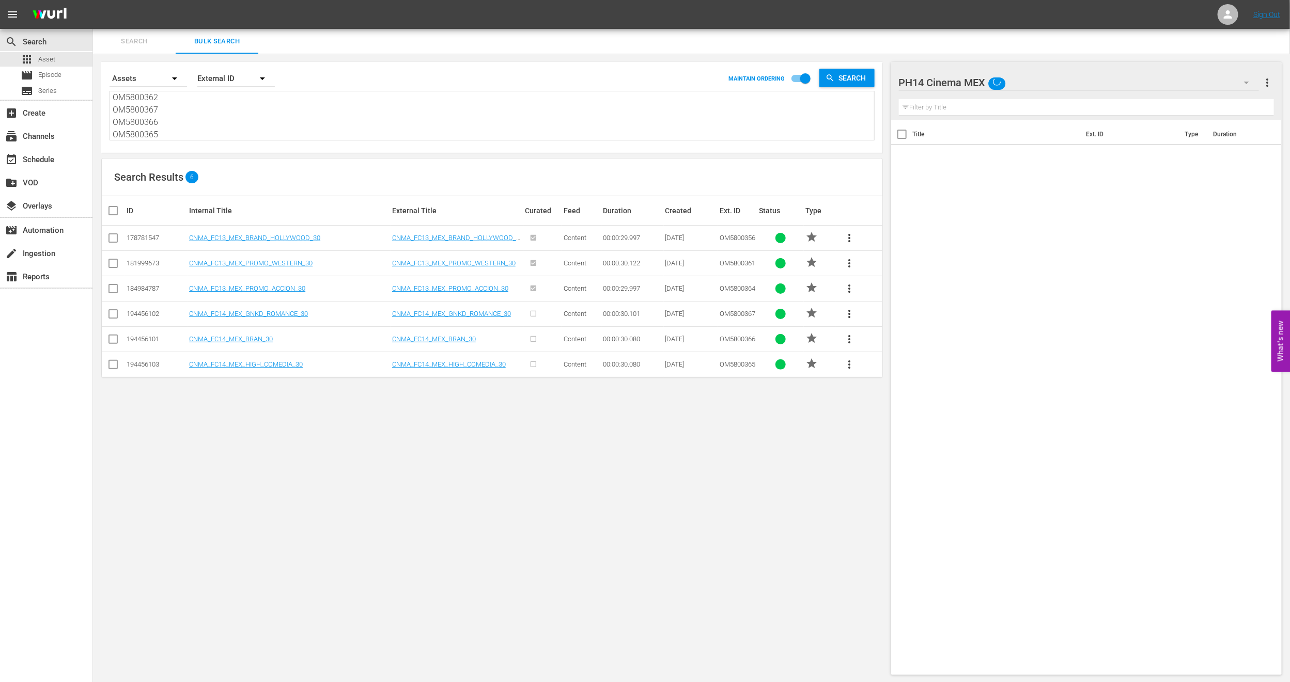
type textarea "OM5800356 OM5800361 OM5800364 OM5800362 OM5800367 OM5800366 OM5800365"
click at [114, 211] on input "checkbox" at bounding box center [117, 211] width 21 height 12
checkbox input "true"
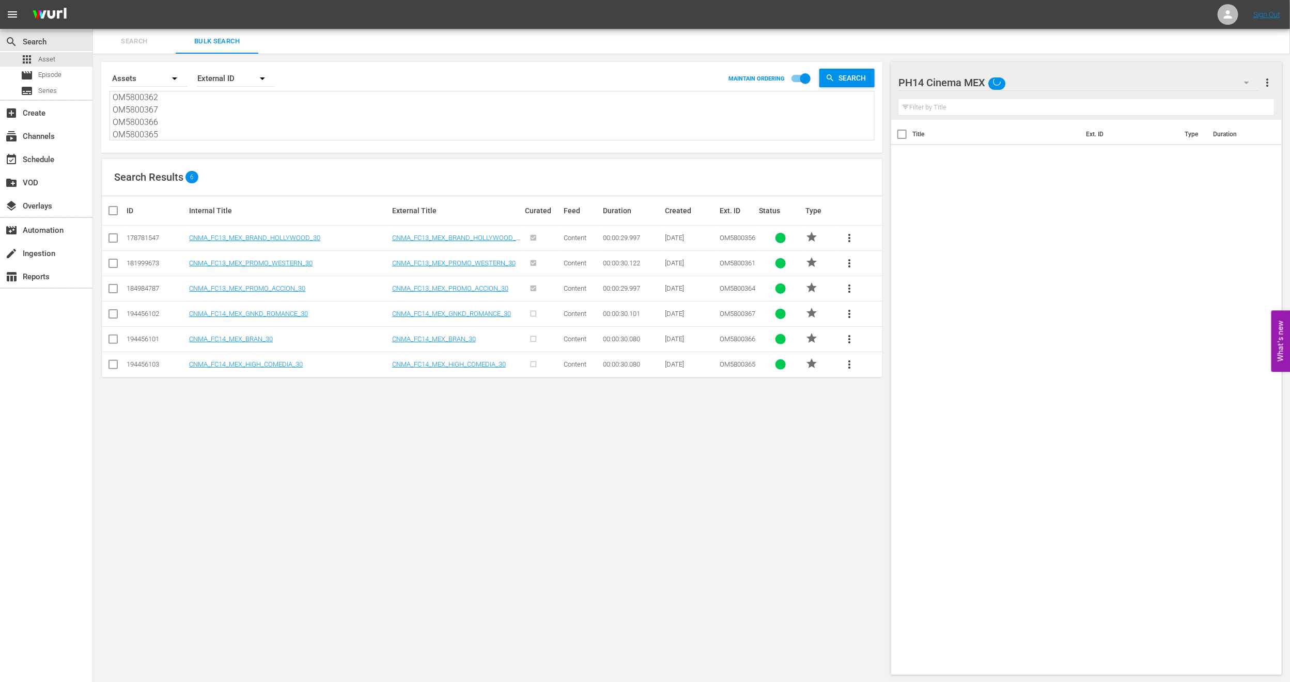
checkbox input "true"
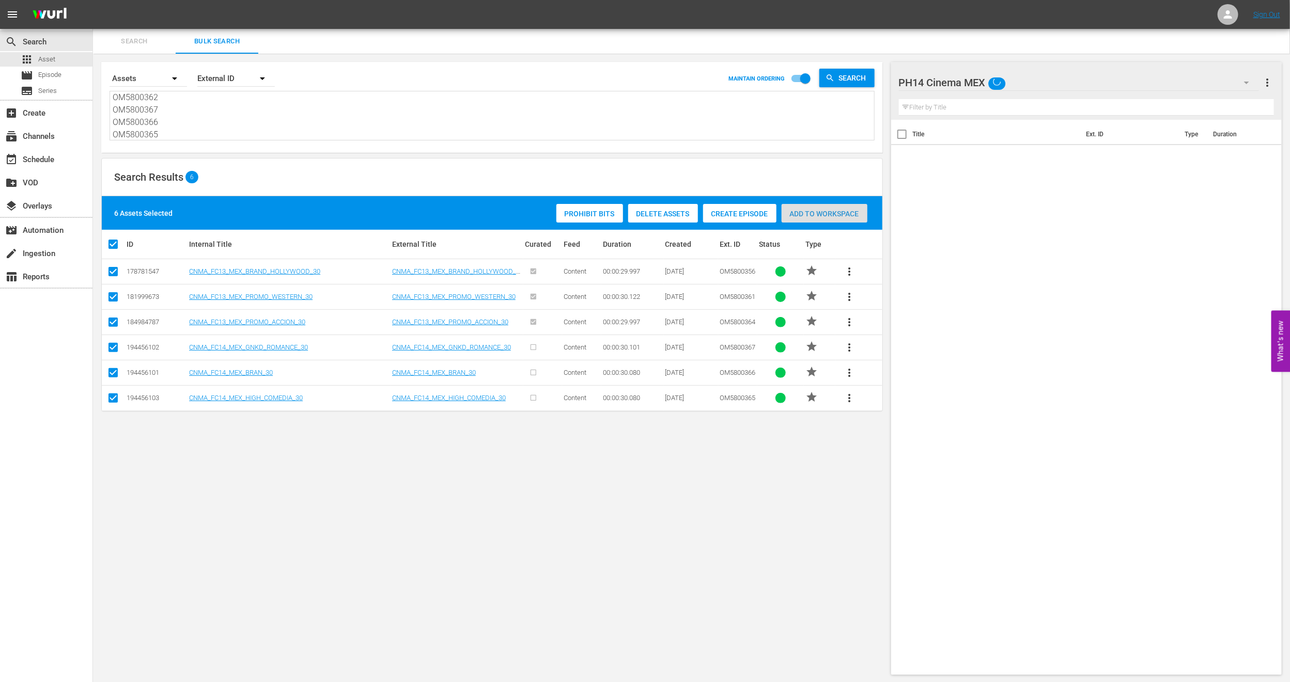
click at [840, 217] on span "Add to Workspace" at bounding box center [824, 214] width 86 height 8
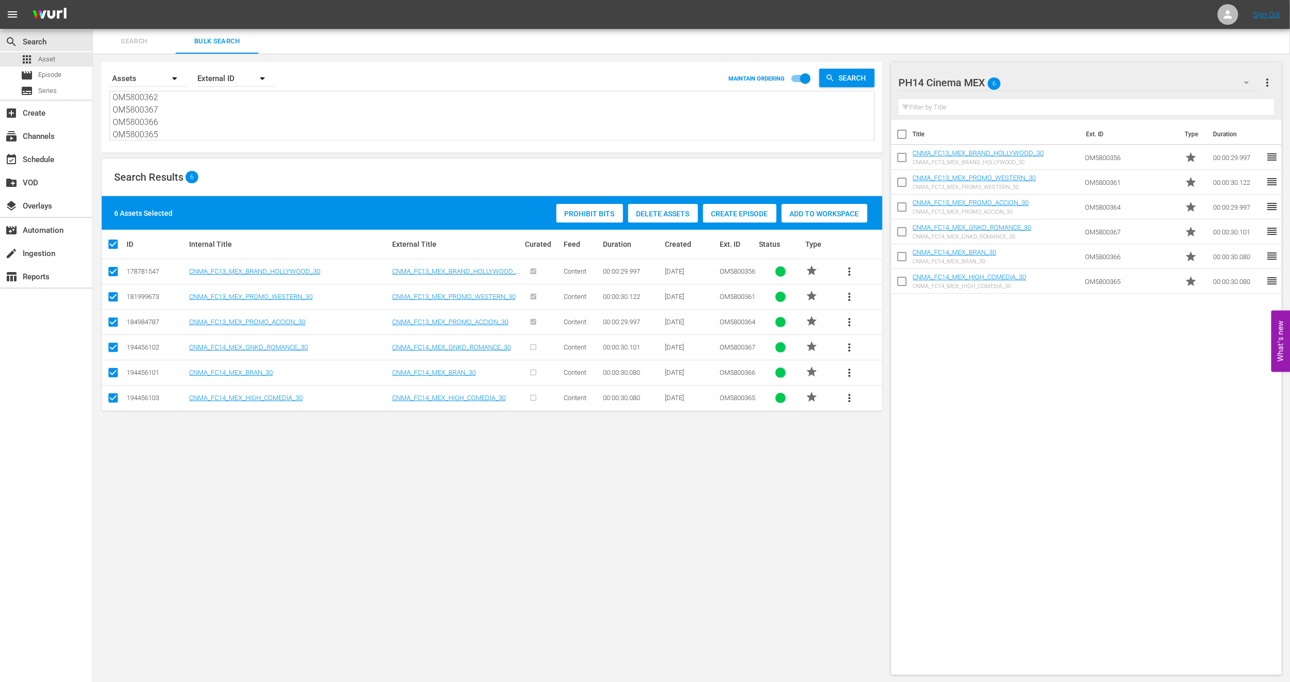
click at [152, 39] on span "Search" at bounding box center [134, 42] width 70 height 12
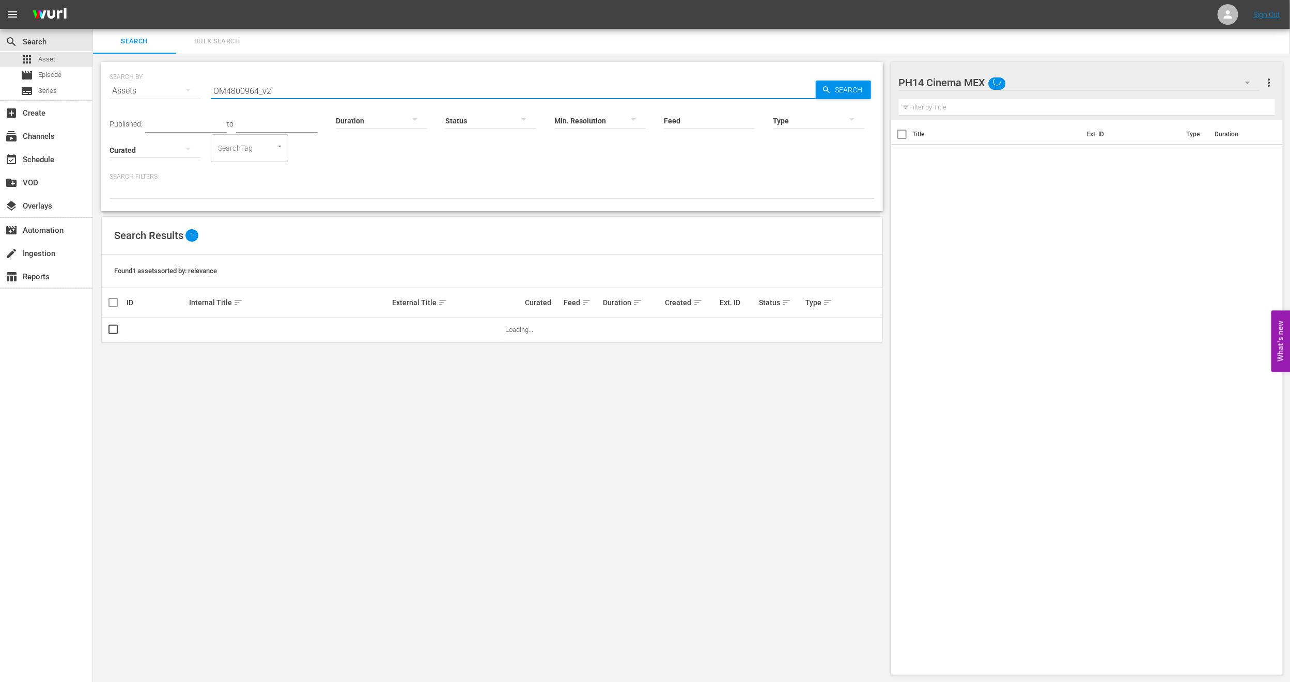
drag, startPoint x: 279, startPoint y: 88, endPoint x: 136, endPoint y: 82, distance: 142.7
click at [136, 82] on div "SEARCH BY Search By Assets Search ID, Title, Description, Keywords, or Category…" at bounding box center [491, 84] width 765 height 37
paste input "580036"
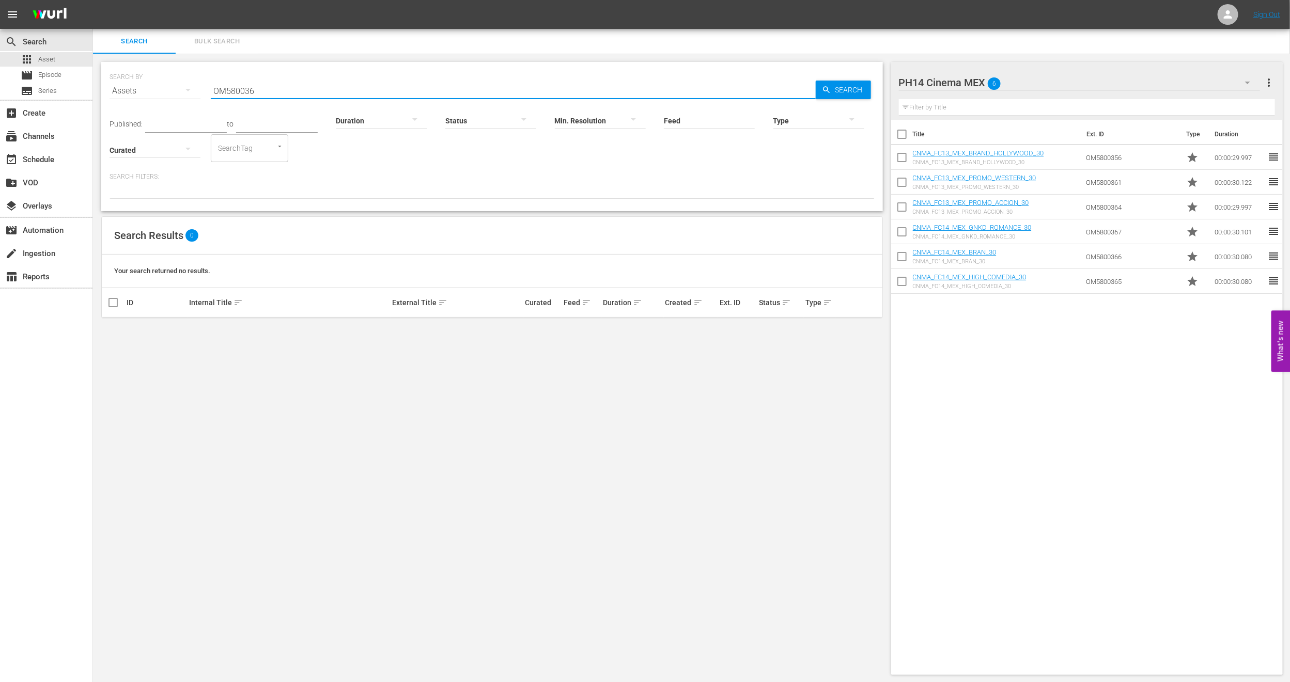
type input "OM580036"
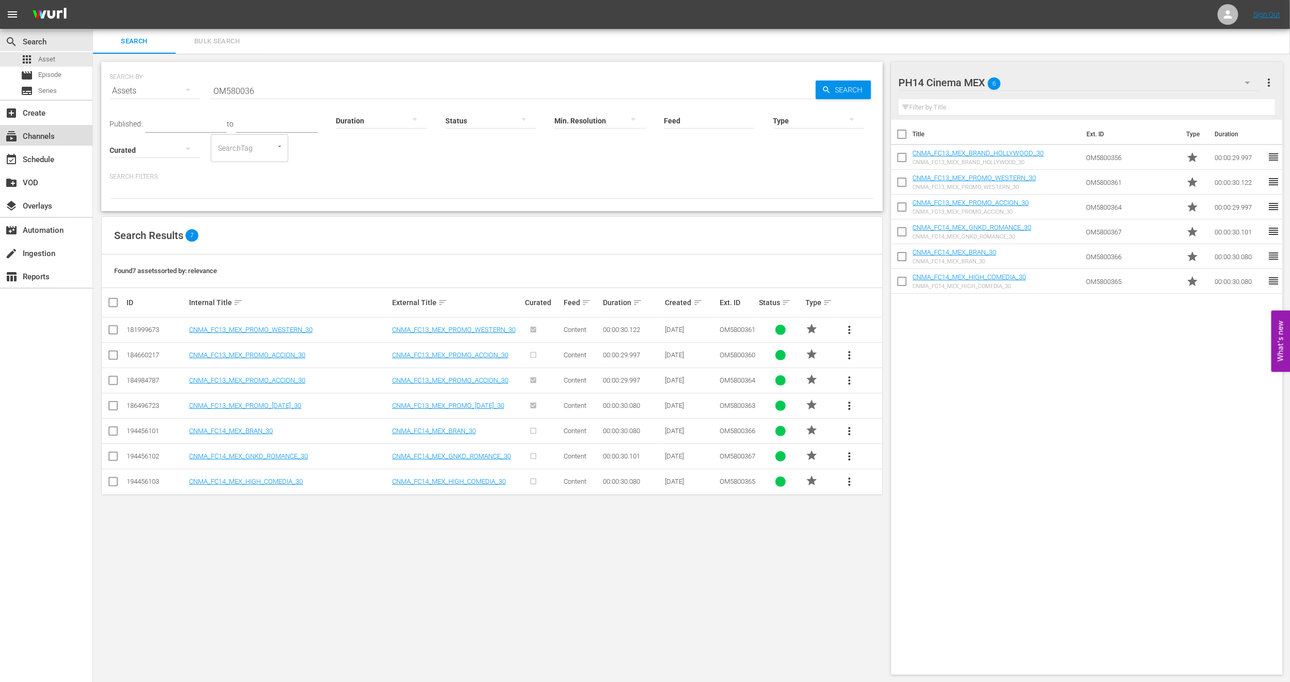
click at [54, 139] on div "subscriptions Channels" at bounding box center [29, 134] width 58 height 9
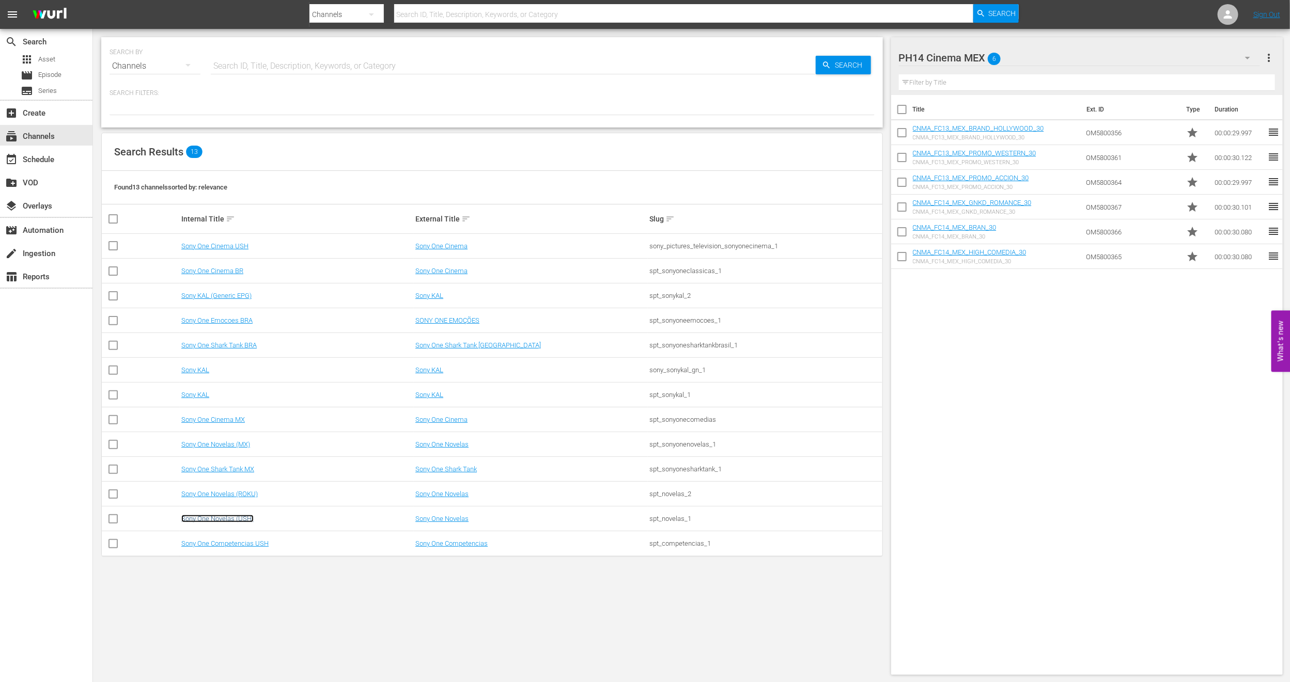
click at [218, 516] on link "Sony One Novelas (USH)" at bounding box center [217, 519] width 72 height 8
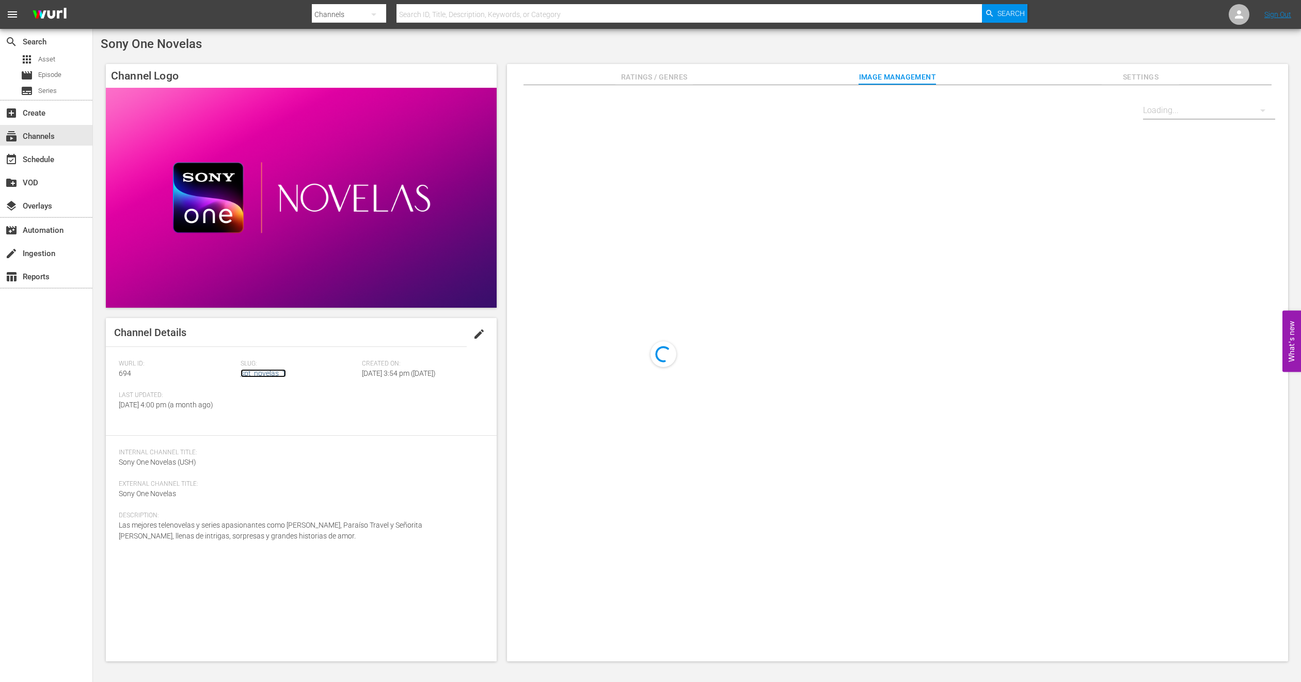
click at [244, 372] on link "spt_novelas_1" at bounding box center [263, 373] width 45 height 8
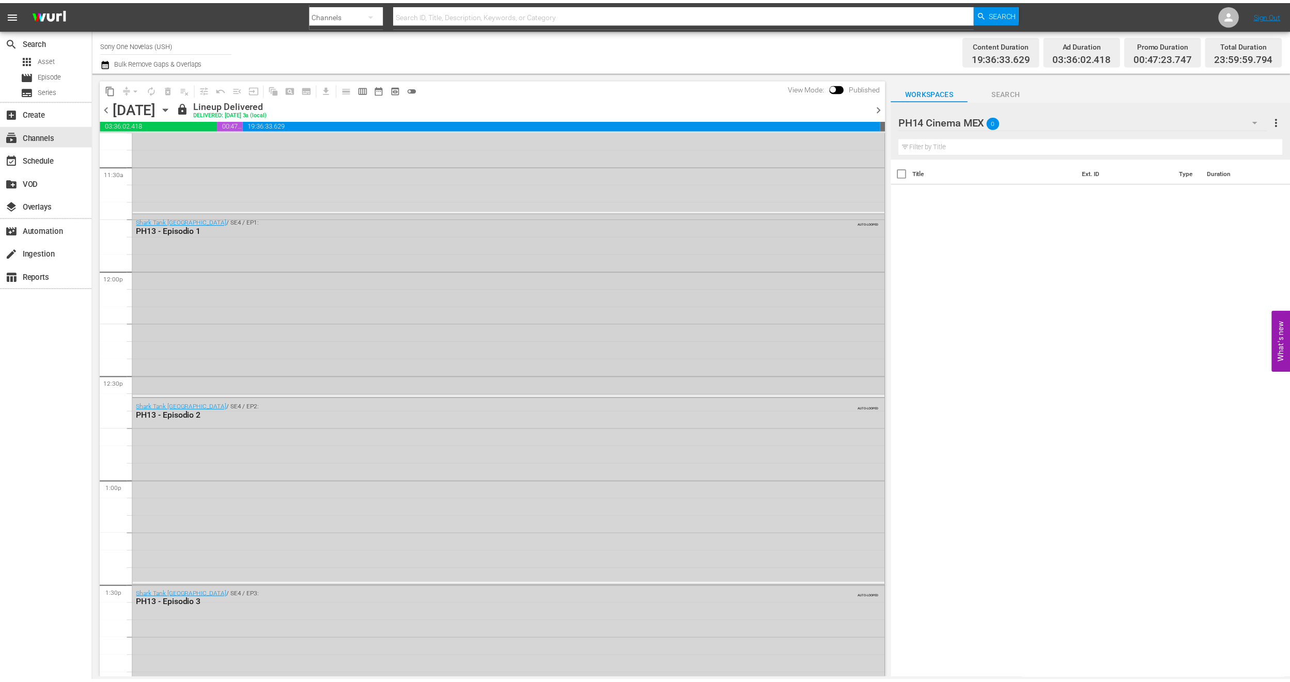
scroll to position [2634, 0]
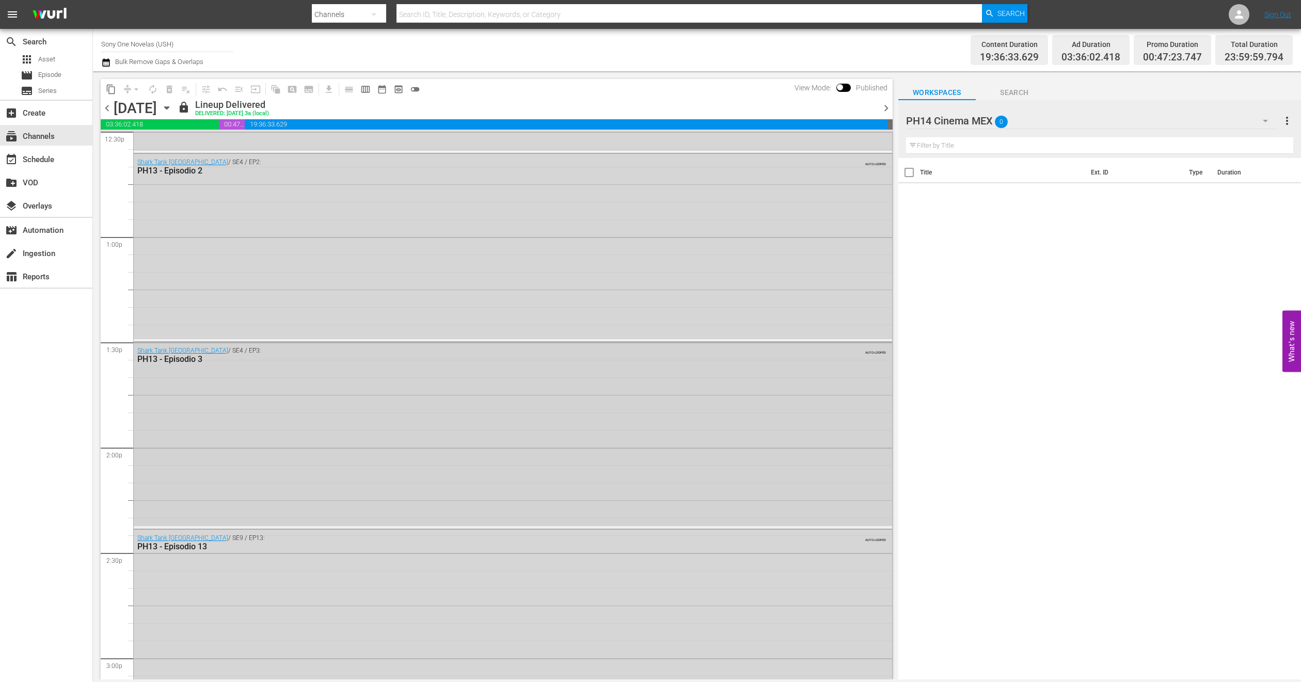
click at [256, 408] on div "Shark Tank México / SE4 / EP3: PH13 - Episodio 3 AUTO-LOOPED" at bounding box center [513, 434] width 759 height 184
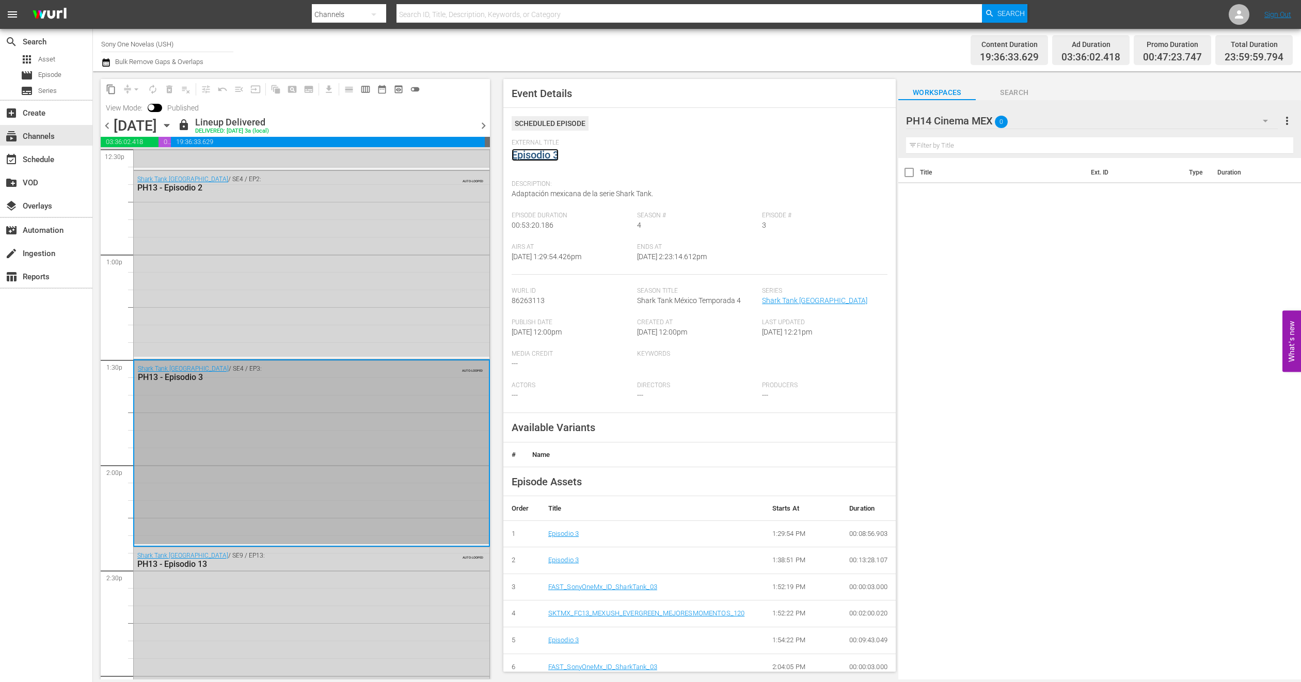
click at [538, 155] on link "Episodio 3" at bounding box center [535, 155] width 47 height 12
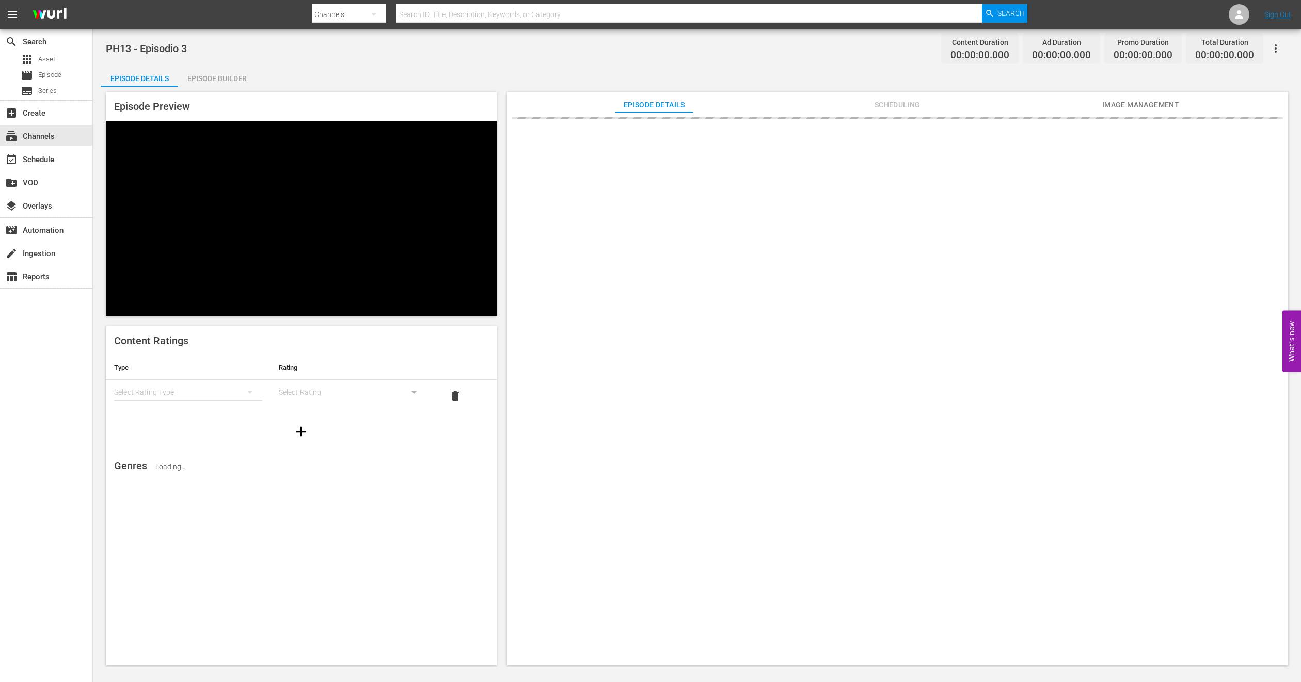
click at [209, 79] on div "Episode Builder" at bounding box center [216, 78] width 77 height 25
